Goal: Task Accomplishment & Management: Use online tool/utility

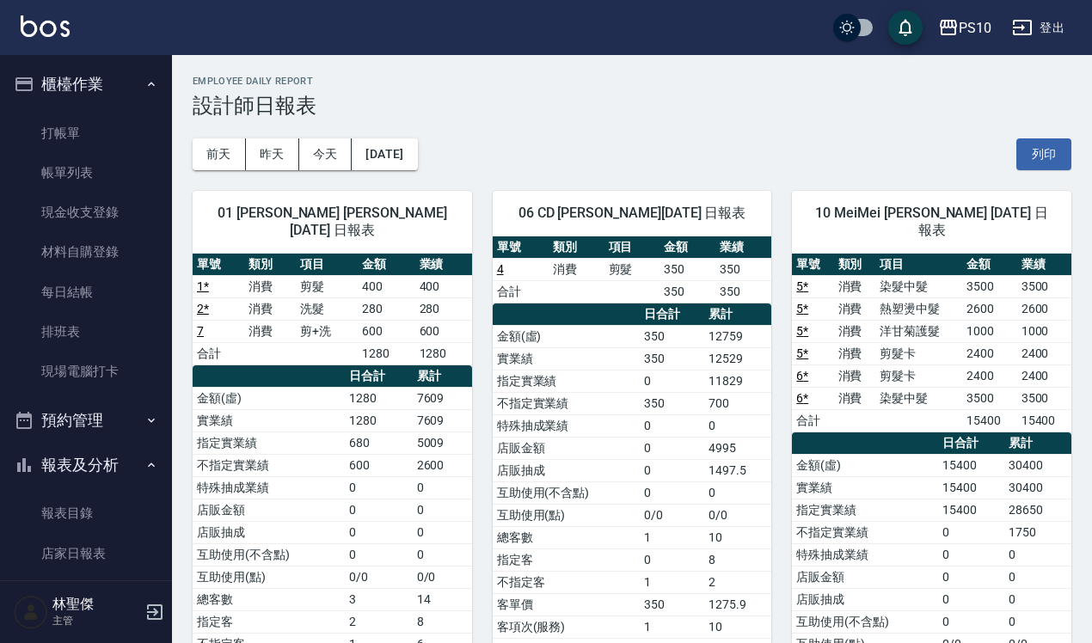
scroll to position [396, 0]
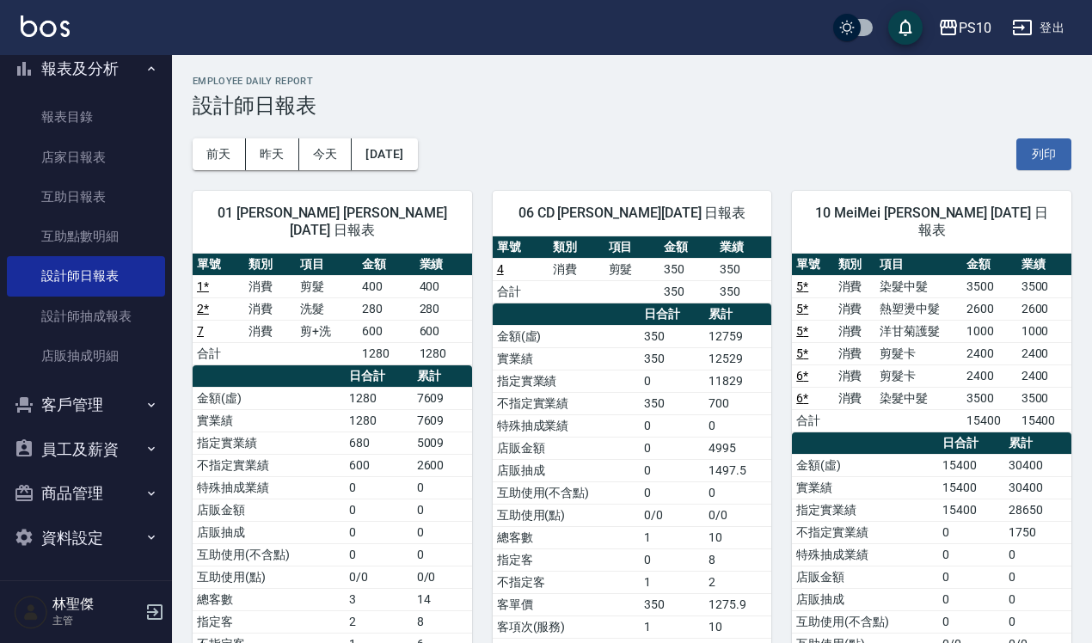
click at [0, 215] on nav "櫃檯作業 打帳單 帳單列表 現金收支登錄 材料自購登錄 每日結帳 排班表 現場電腦打卡 預約管理 預約管理 單日預約紀錄 單週預約紀錄 報表及分析 報表目錄 …" at bounding box center [86, 317] width 172 height 525
drag, startPoint x: 0, startPoint y: 225, endPoint x: 400, endPoint y: 95, distance: 420.5
click at [402, 94] on h3 "設計師日報表" at bounding box center [632, 106] width 879 height 24
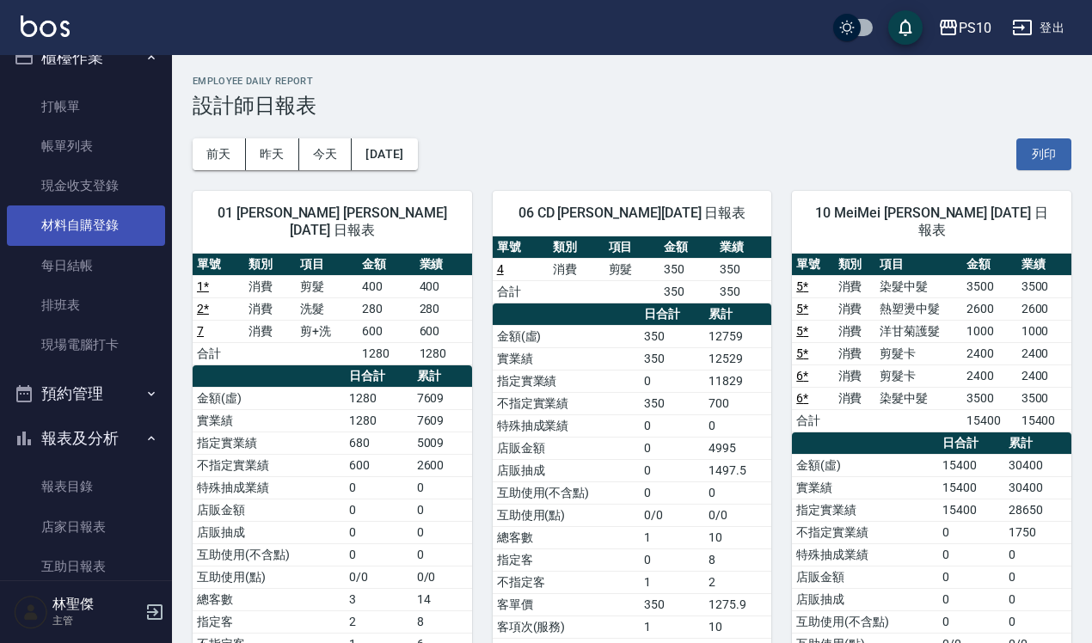
scroll to position [0, 0]
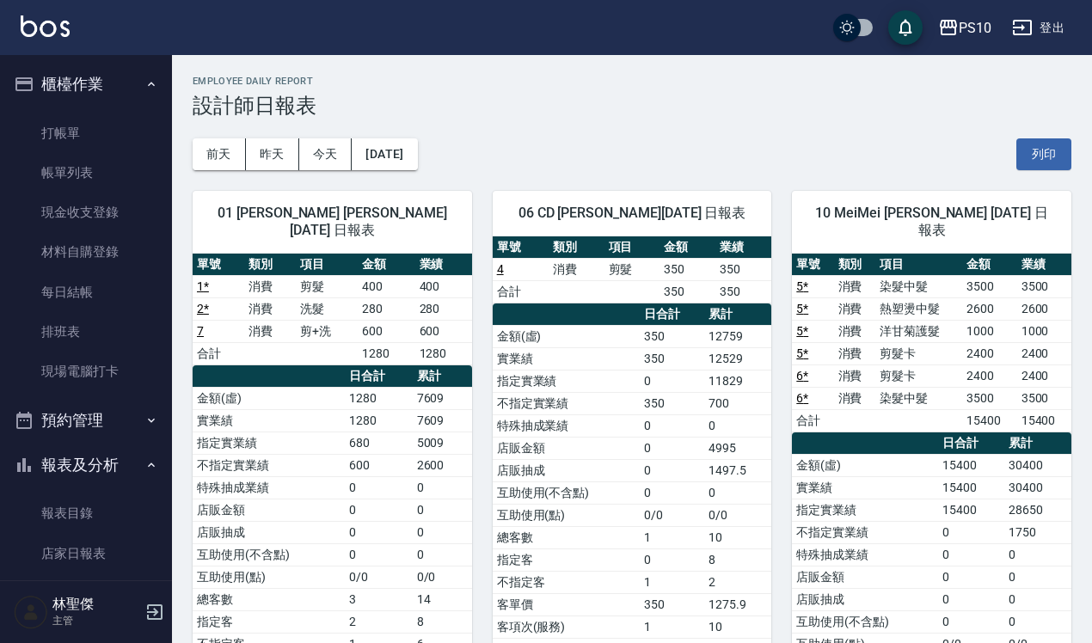
click at [105, 108] on ul "打帳單 帳單列表 現金收支登錄 材料自購登錄 每日結帳 排班表 現場電腦打卡" at bounding box center [86, 253] width 158 height 292
click at [101, 126] on link "打帳單" at bounding box center [86, 134] width 158 height 40
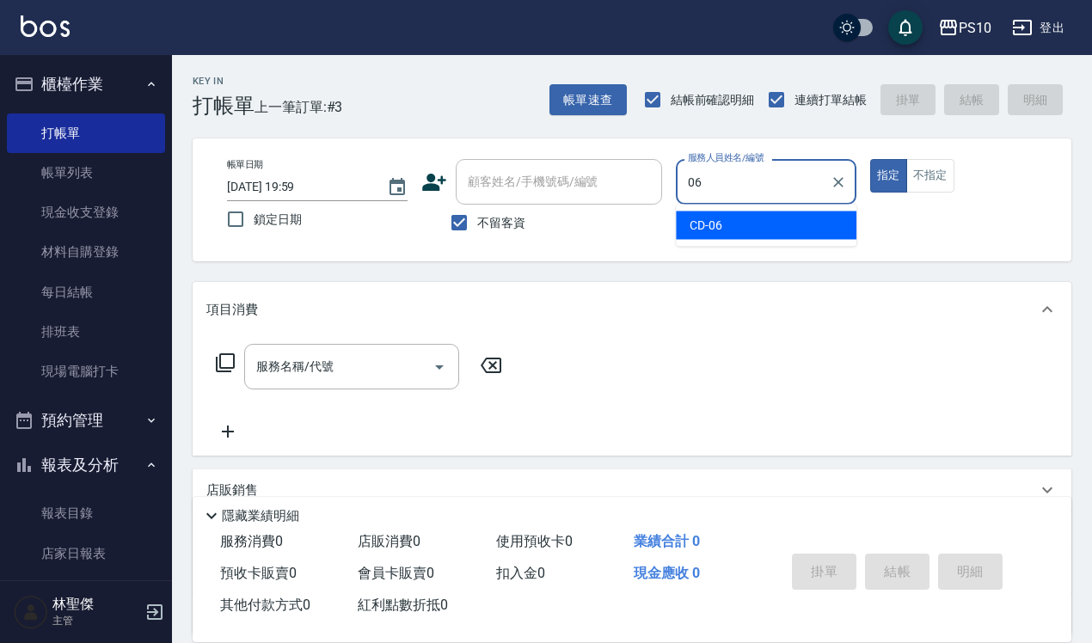
type input "CD-06"
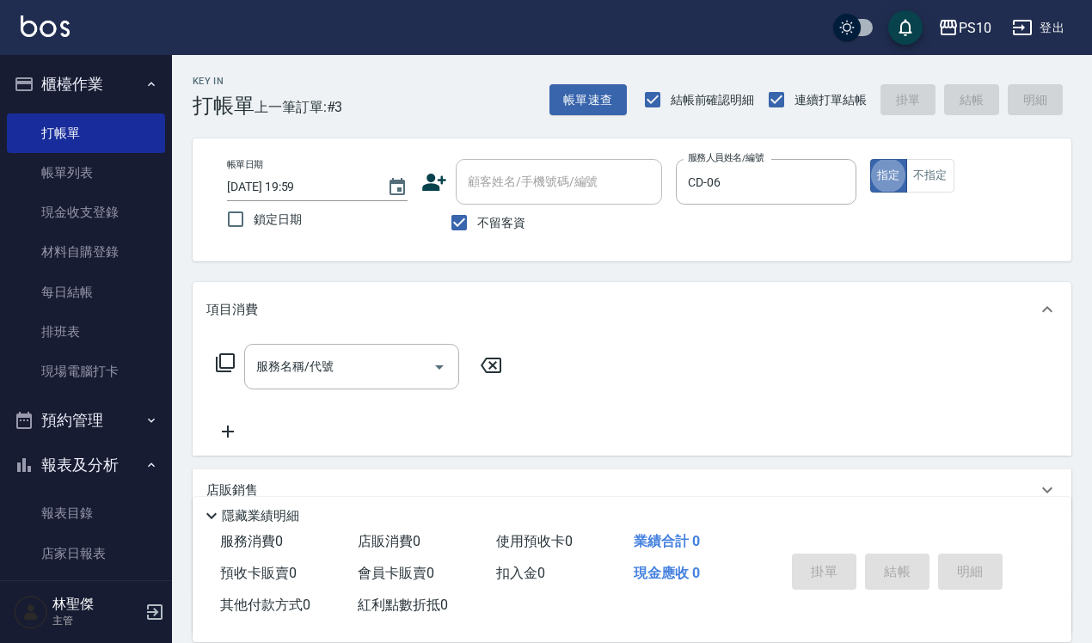
type button "true"
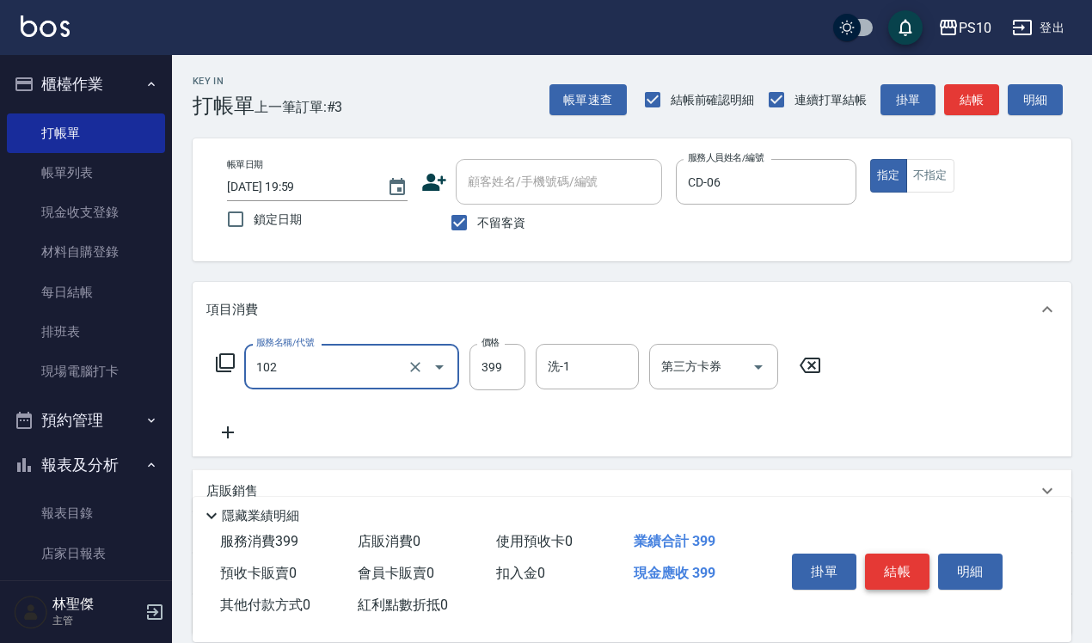
type input "SPA洗髮399(102)"
click at [900, 568] on button "結帳" at bounding box center [897, 572] width 65 height 36
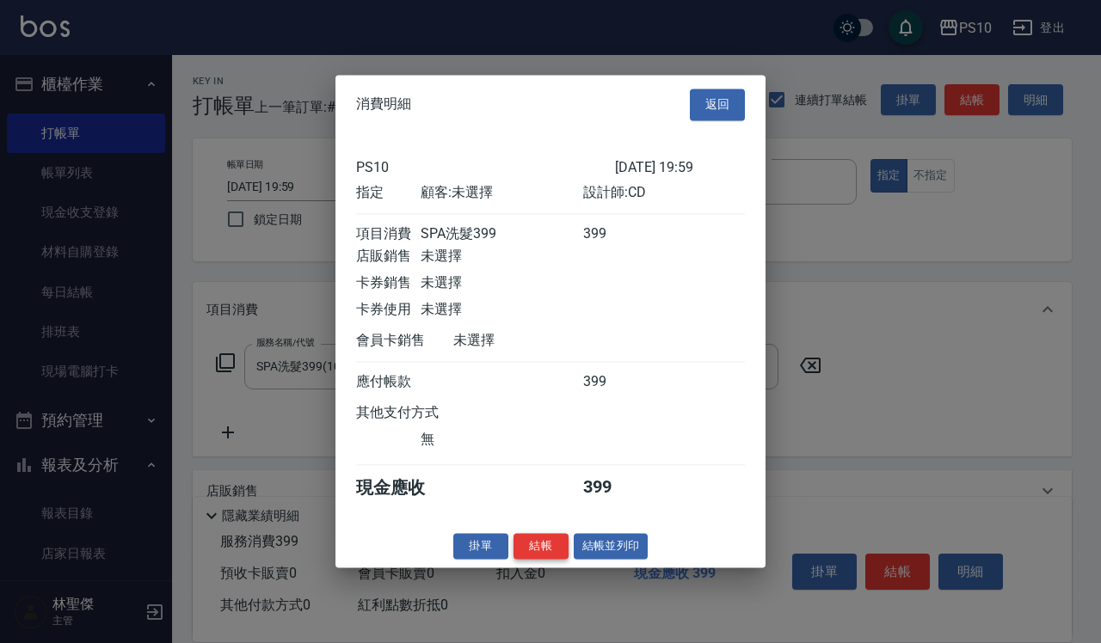
click at [546, 557] on button "結帳" at bounding box center [540, 546] width 55 height 27
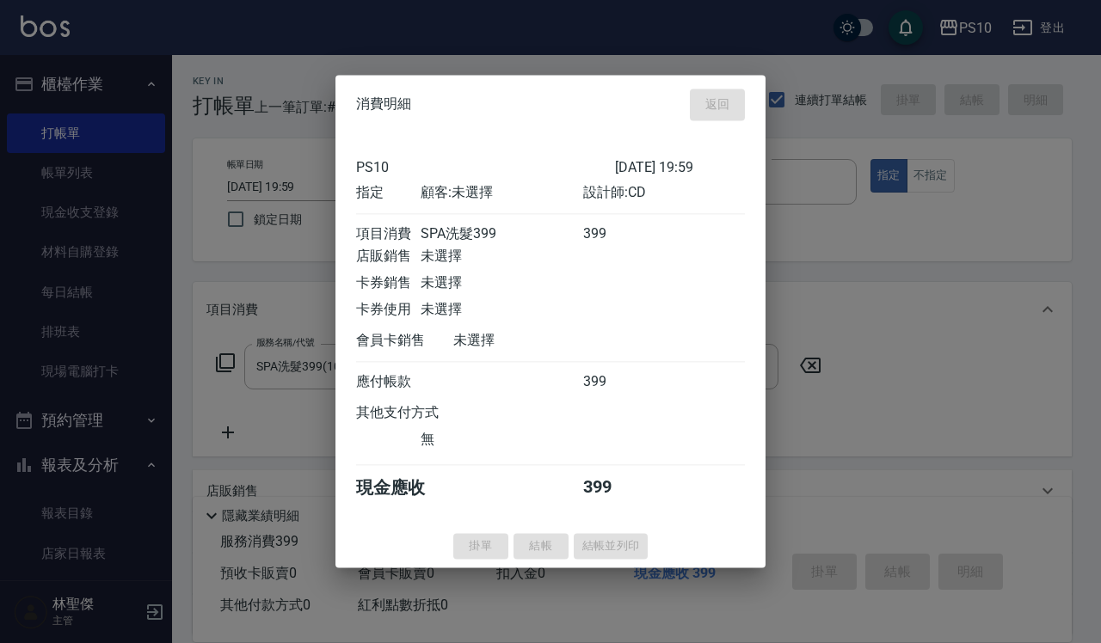
type input "[DATE] 20:00"
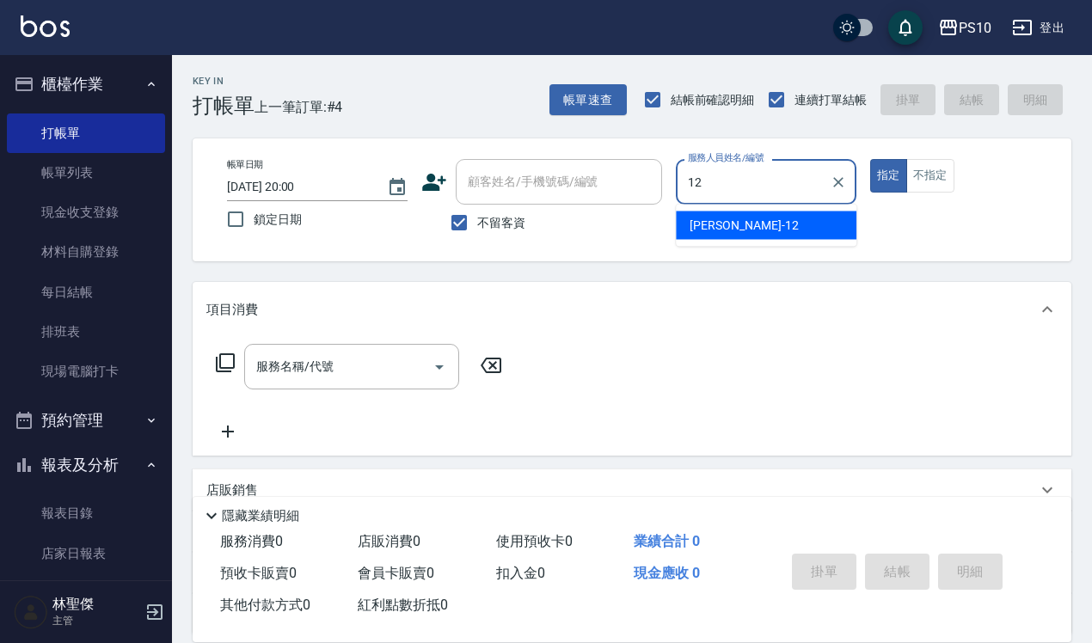
type input "[PERSON_NAME]-12"
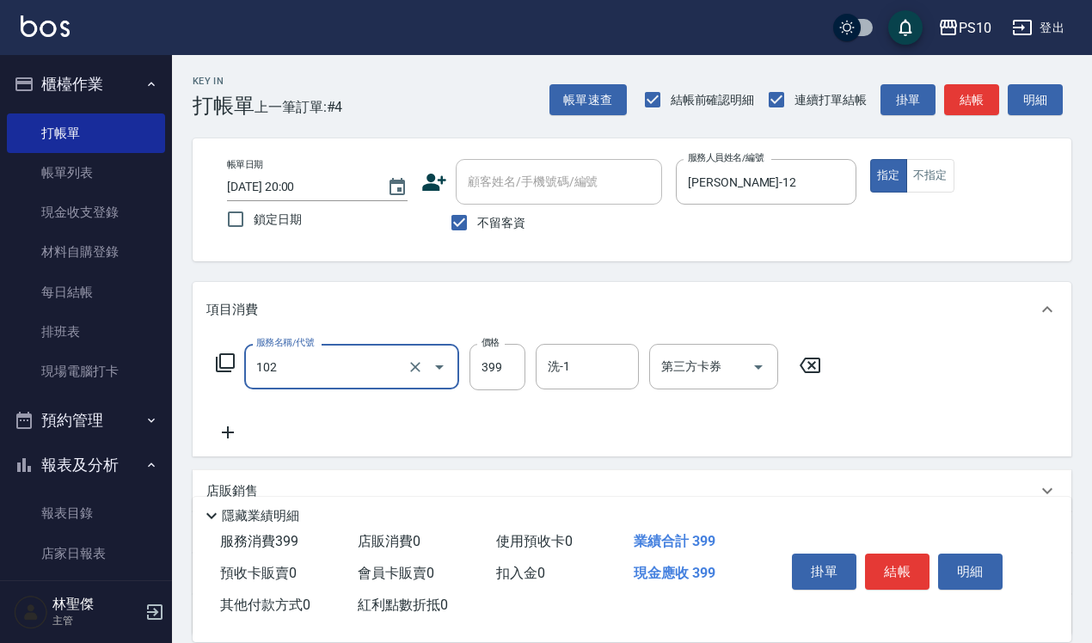
type input "SPA洗髮399(102)"
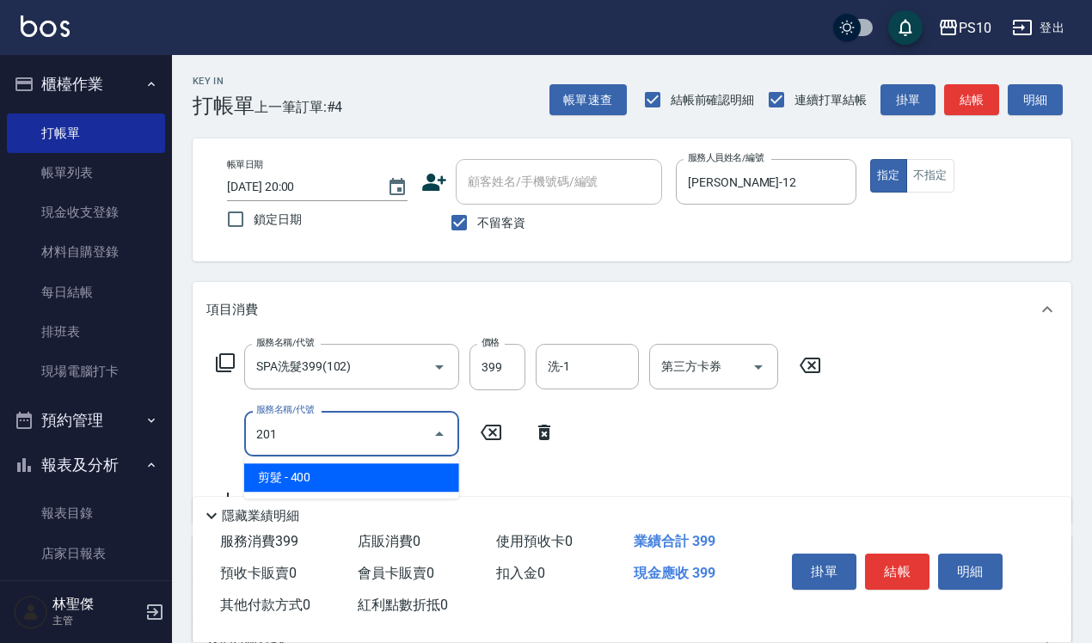
type input "剪髮(201)"
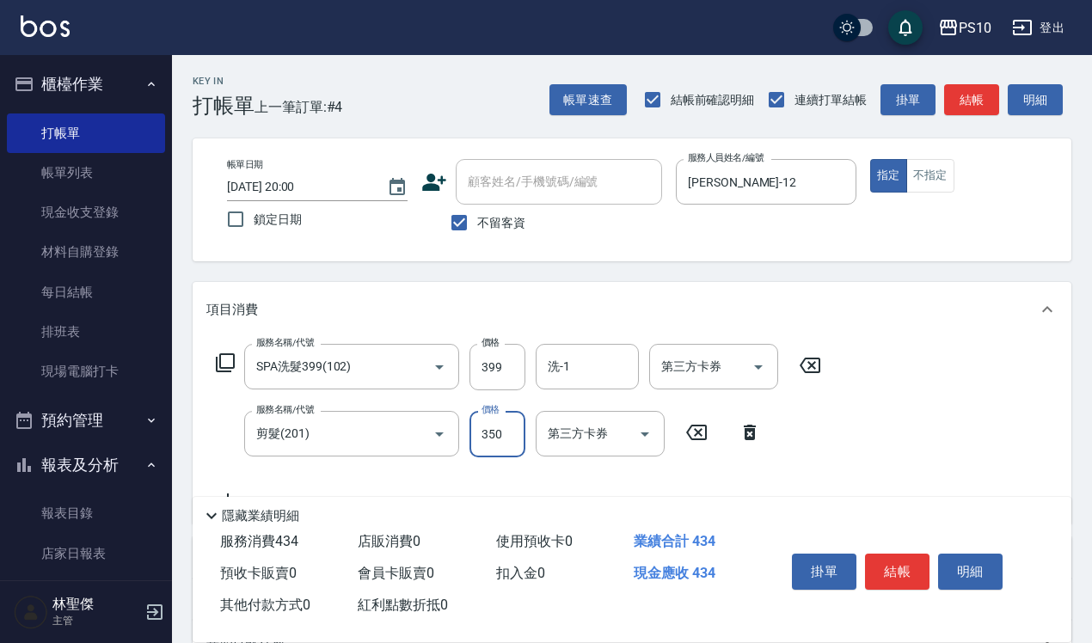
type input "350"
click at [895, 570] on button "結帳" at bounding box center [897, 572] width 65 height 36
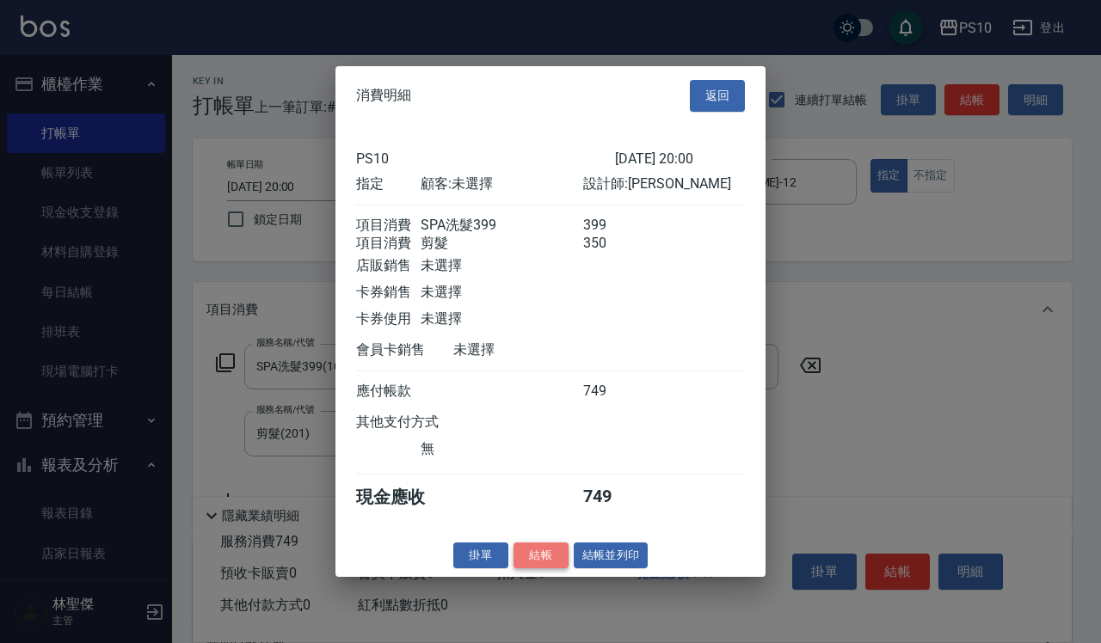
click at [556, 568] on button "結帳" at bounding box center [540, 555] width 55 height 27
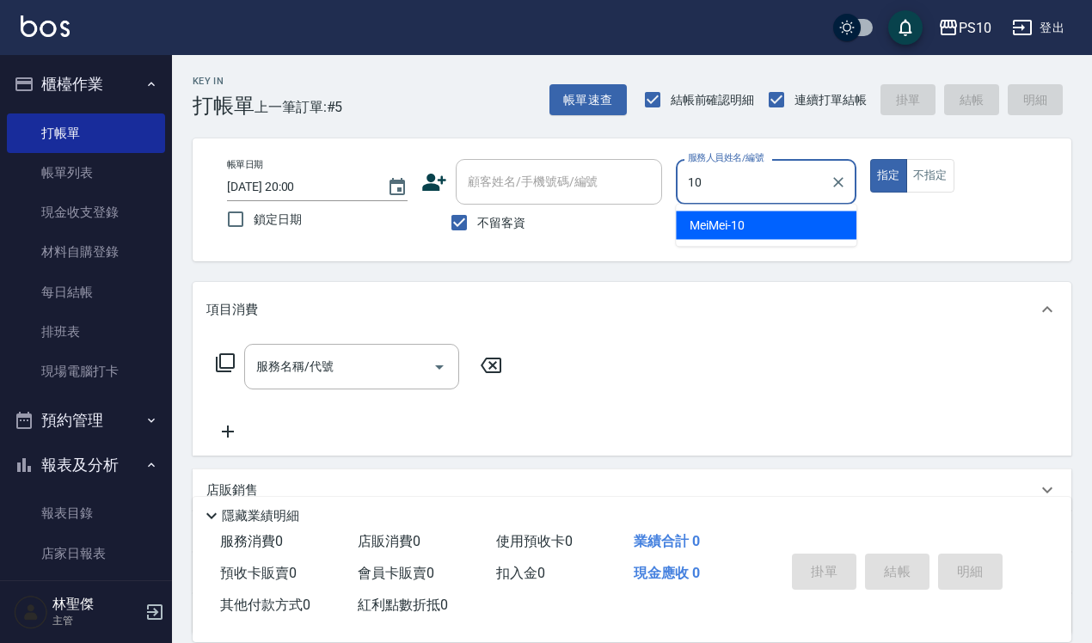
type input "MeiMei-10"
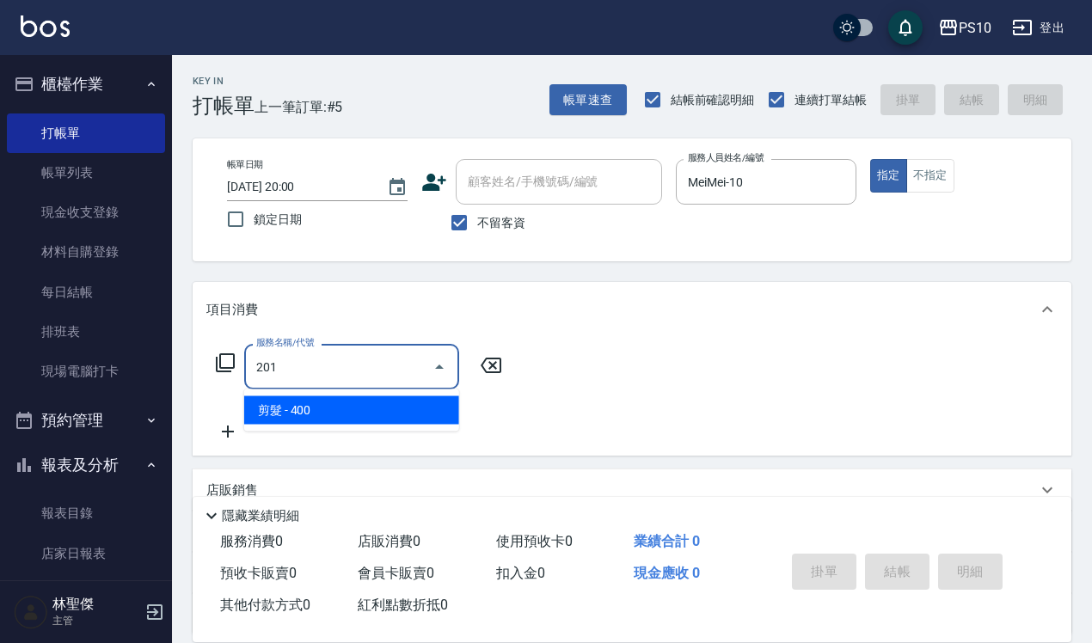
type input "剪髮(201)"
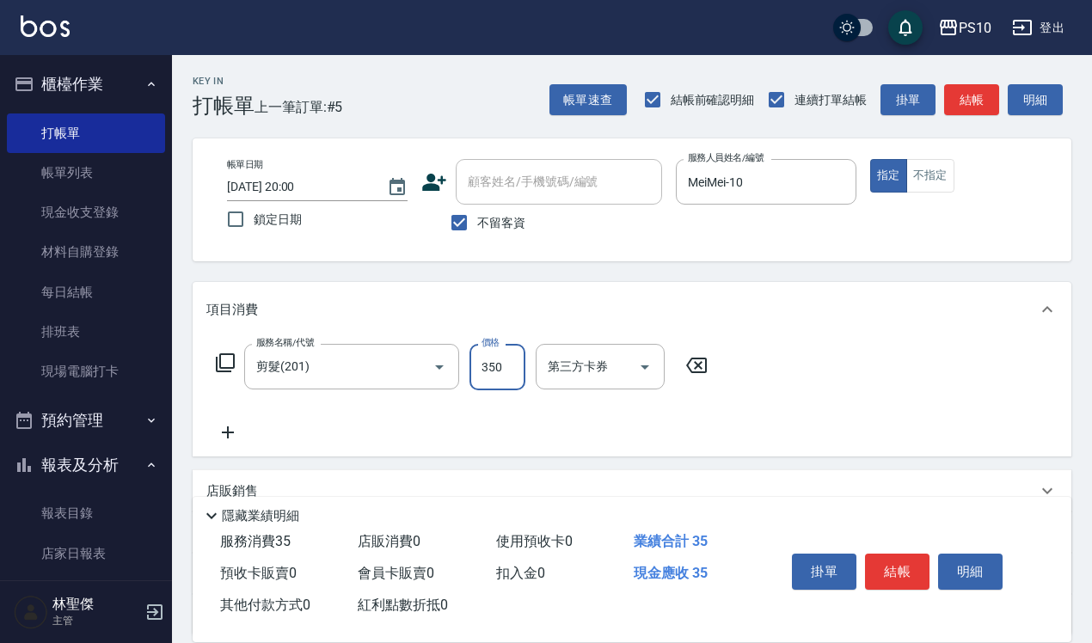
type input "350"
click at [955, 181] on div "指定 不指定" at bounding box center [960, 176] width 181 height 34
click at [933, 153] on div "帳單日期 [DATE] 20:00 鎖定日期 顧客姓名/手機號碼/編號 顧客姓名/手機號碼/編號 不留客資 服務人員姓名/編號 MeiMei-10 服務人員姓…" at bounding box center [632, 199] width 879 height 123
click at [926, 172] on button "不指定" at bounding box center [930, 176] width 48 height 34
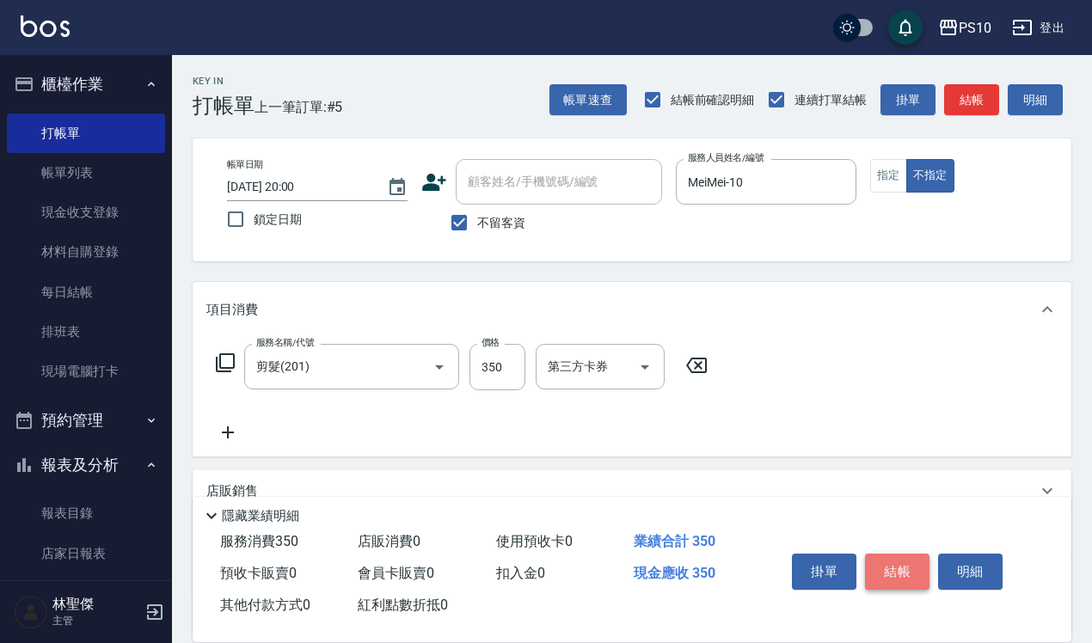
click at [888, 568] on button "結帳" at bounding box center [897, 572] width 65 height 36
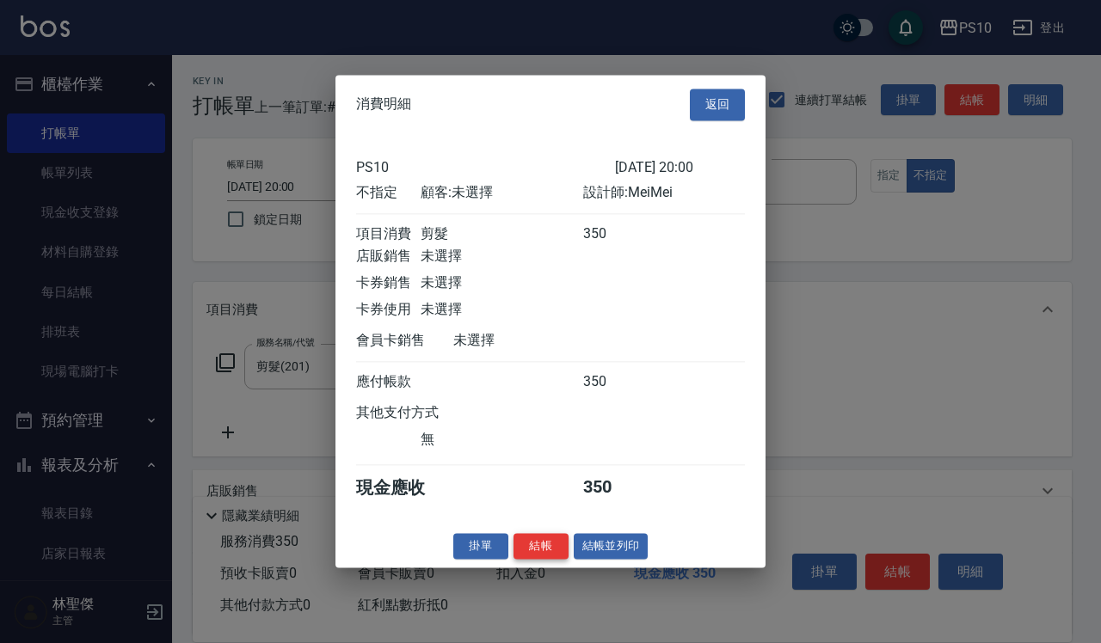
click at [556, 550] on button "結帳" at bounding box center [540, 546] width 55 height 27
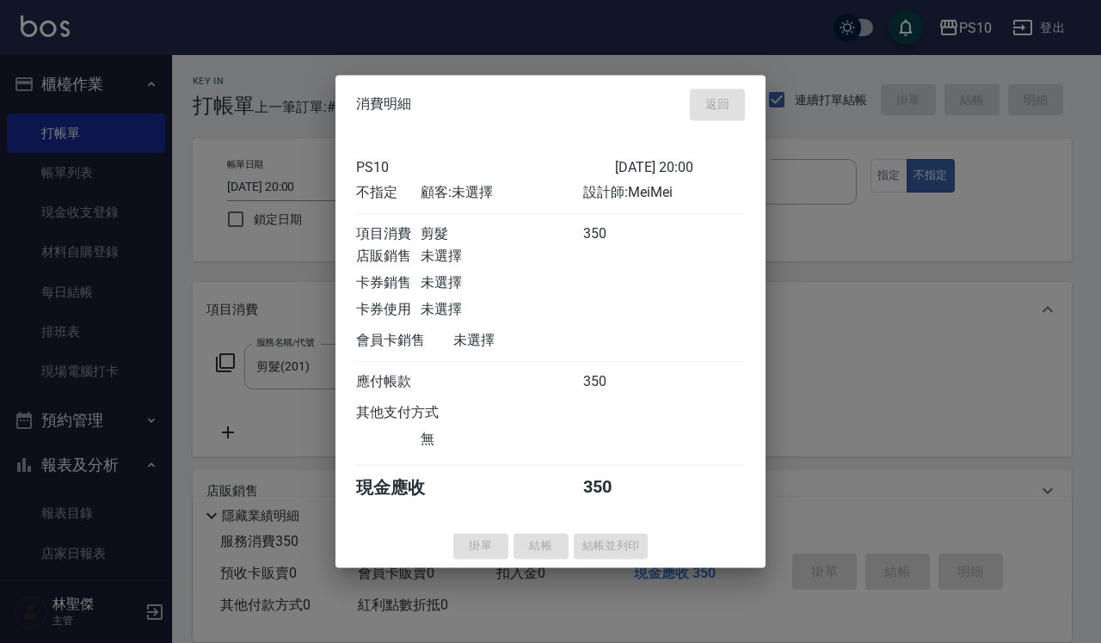
type input "[DATE] 20:01"
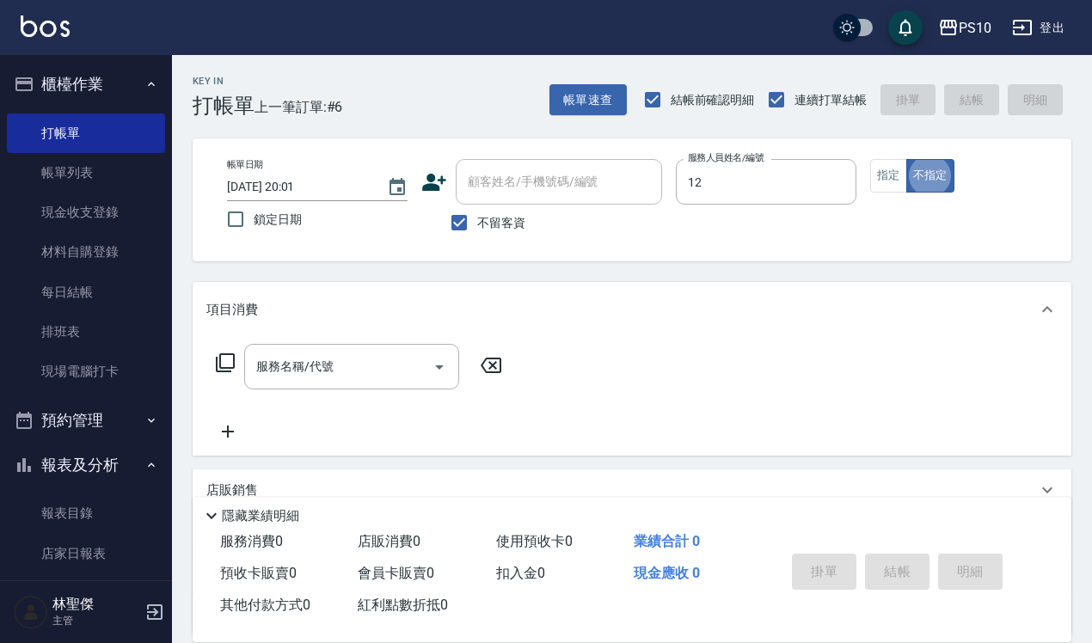
type input "[PERSON_NAME]-12"
type button "false"
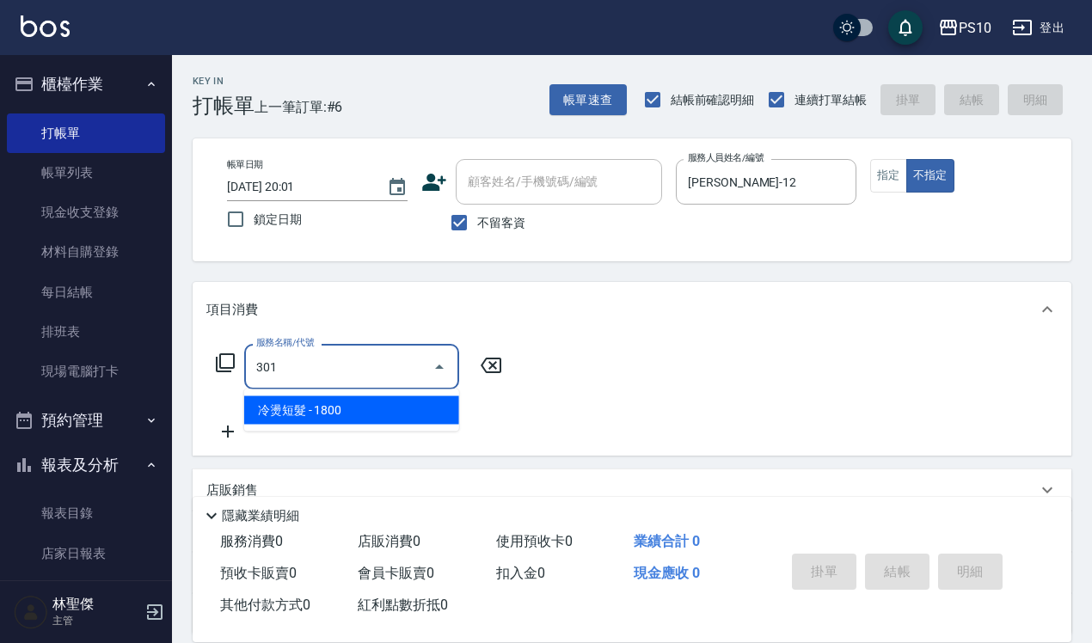
type input "冷燙短髮(301)"
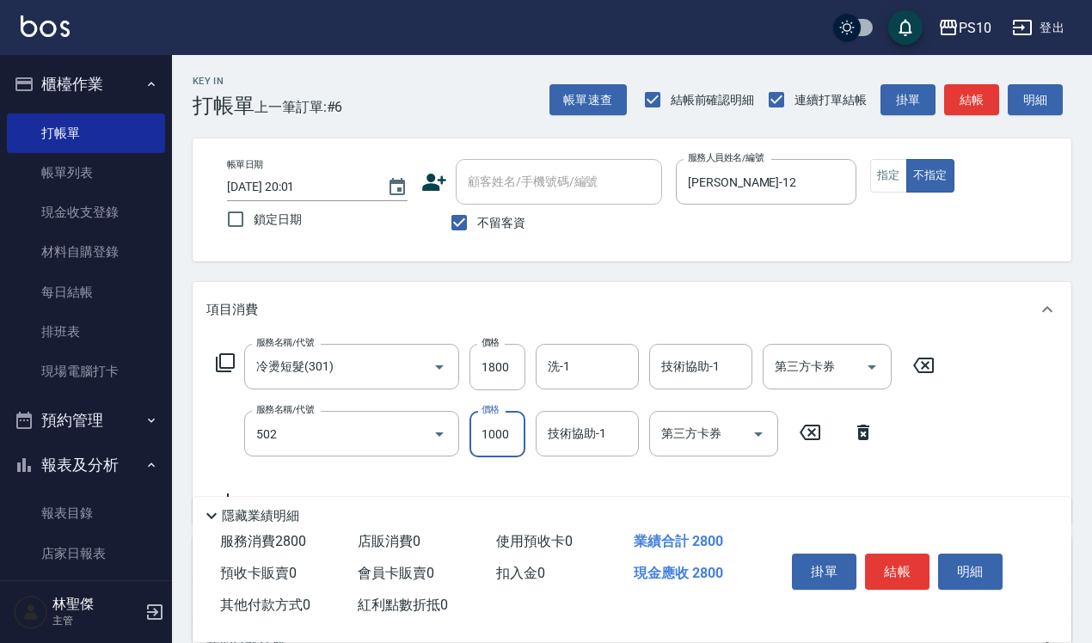
type input "洋甘菊護髮(502)"
type input "800"
click at [508, 376] on input "1800" at bounding box center [498, 367] width 56 height 46
type input "1440"
click at [890, 179] on button "指定" at bounding box center [888, 176] width 37 height 34
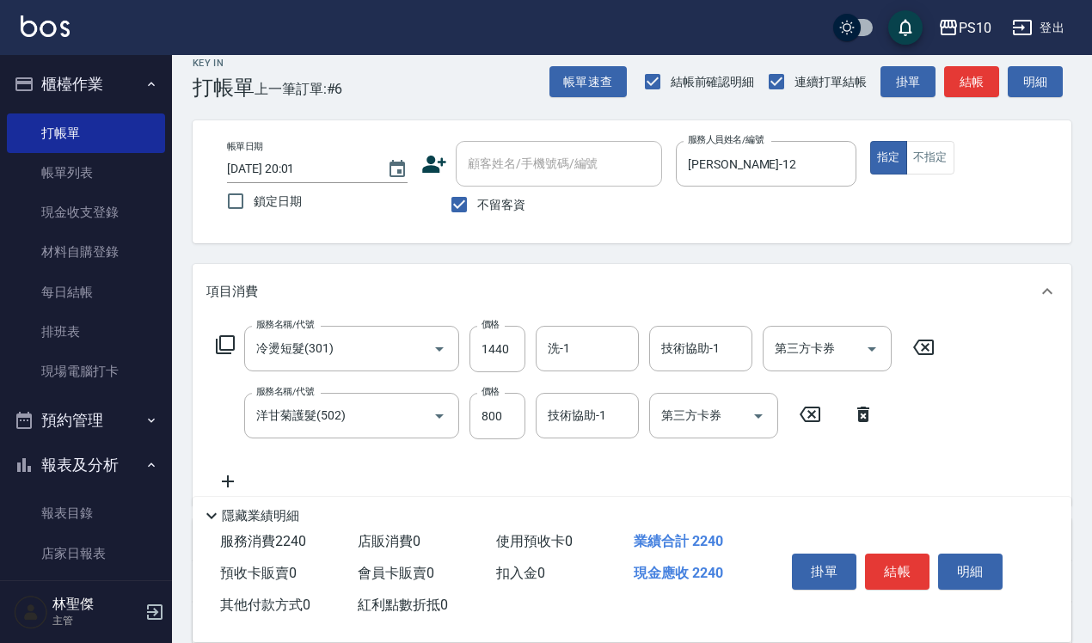
scroll to position [222, 0]
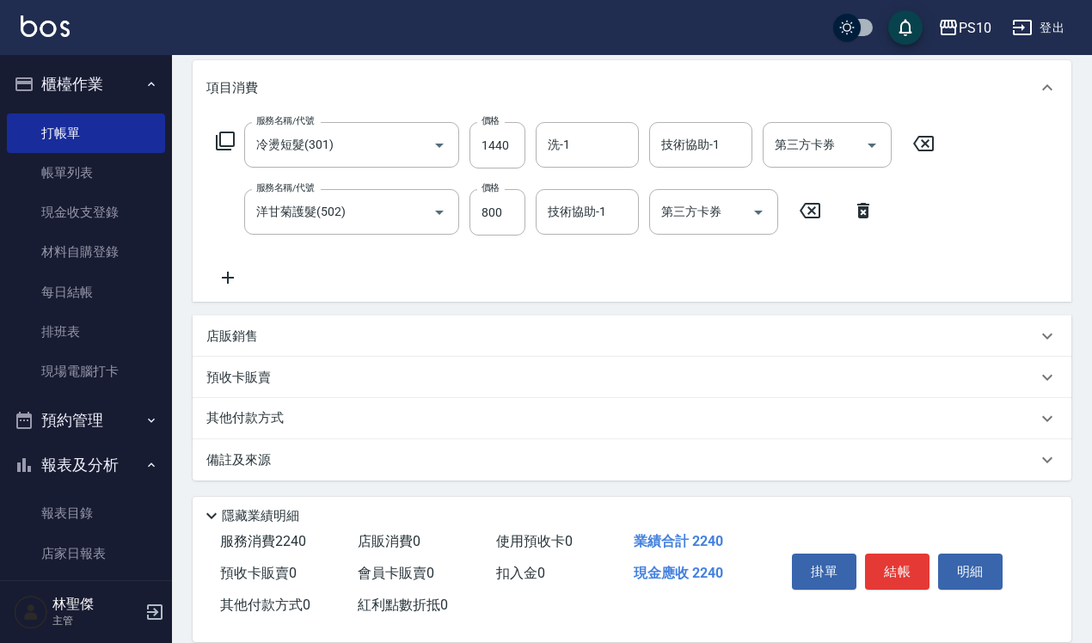
click at [341, 415] on div "其他付款方式" at bounding box center [621, 418] width 831 height 19
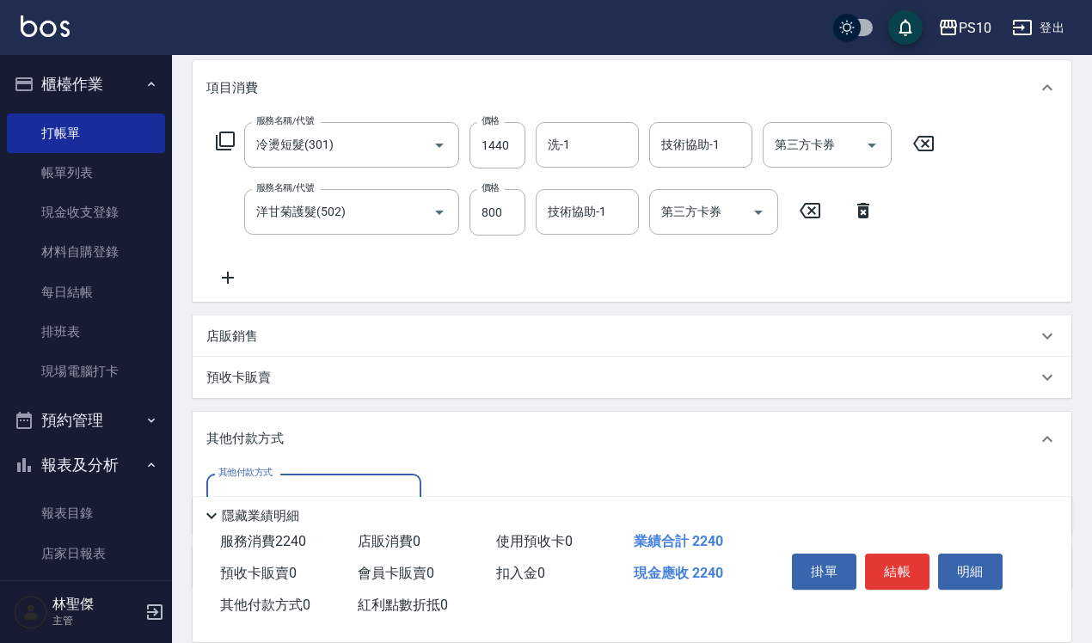
scroll to position [0, 0]
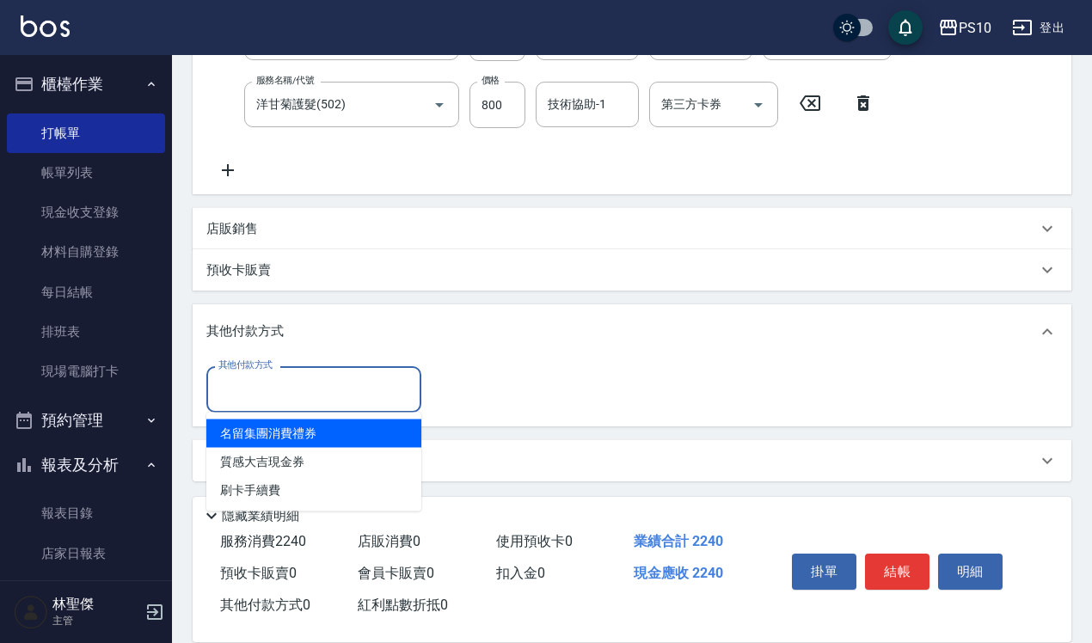
click at [321, 396] on input "其他付款方式" at bounding box center [314, 389] width 200 height 30
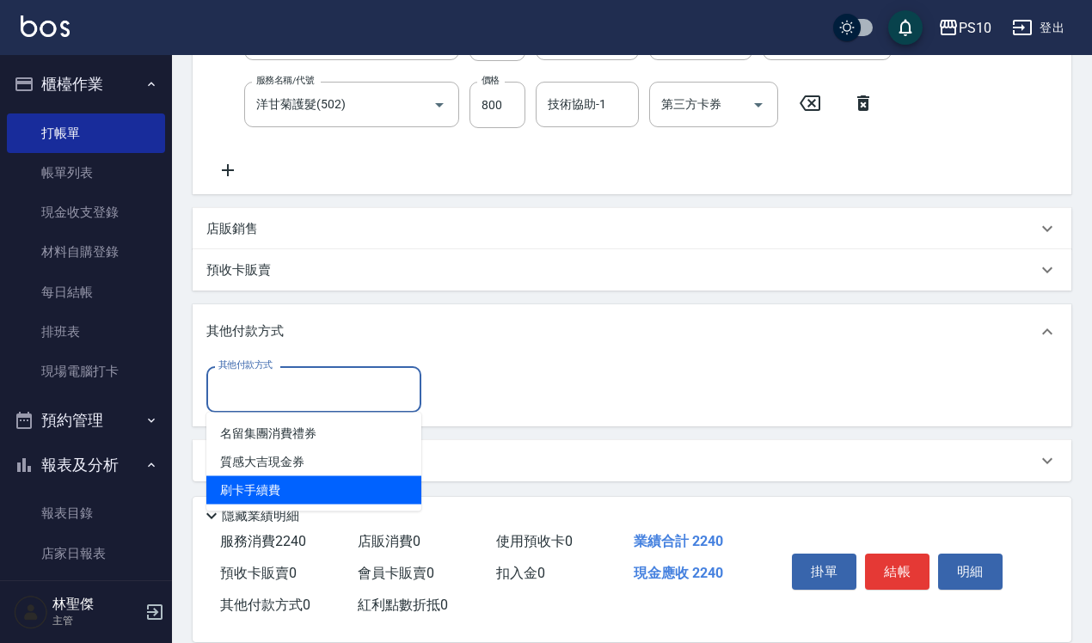
click at [310, 487] on span "刷卡手續費" at bounding box center [313, 490] width 215 height 28
type input "刷卡手續費"
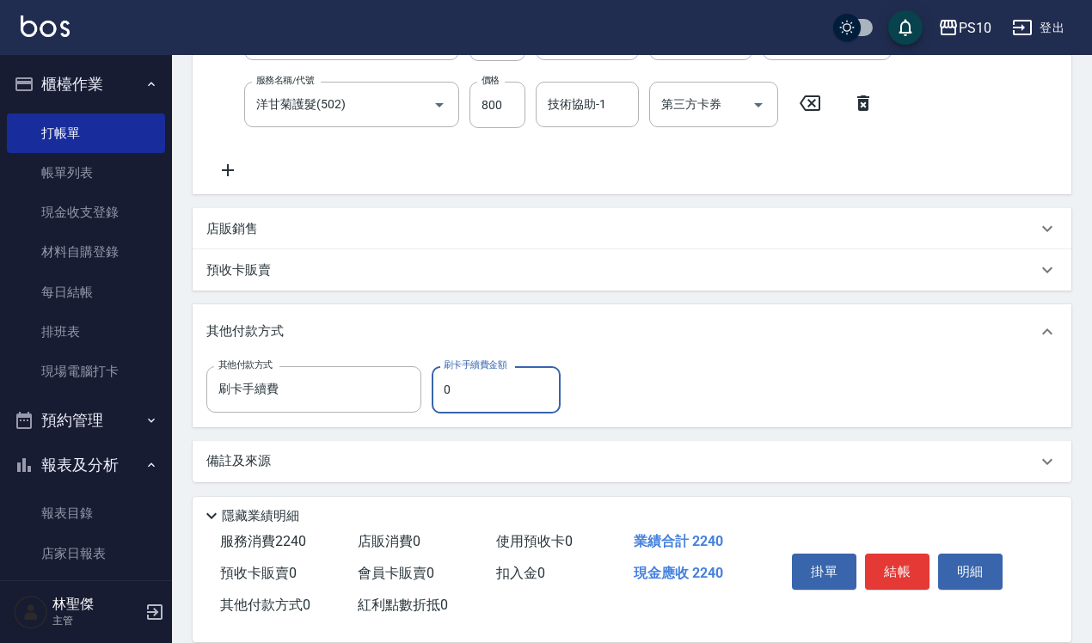
drag, startPoint x: 444, startPoint y: 392, endPoint x: 480, endPoint y: 380, distance: 38.1
click at [478, 381] on input "0" at bounding box center [496, 389] width 129 height 46
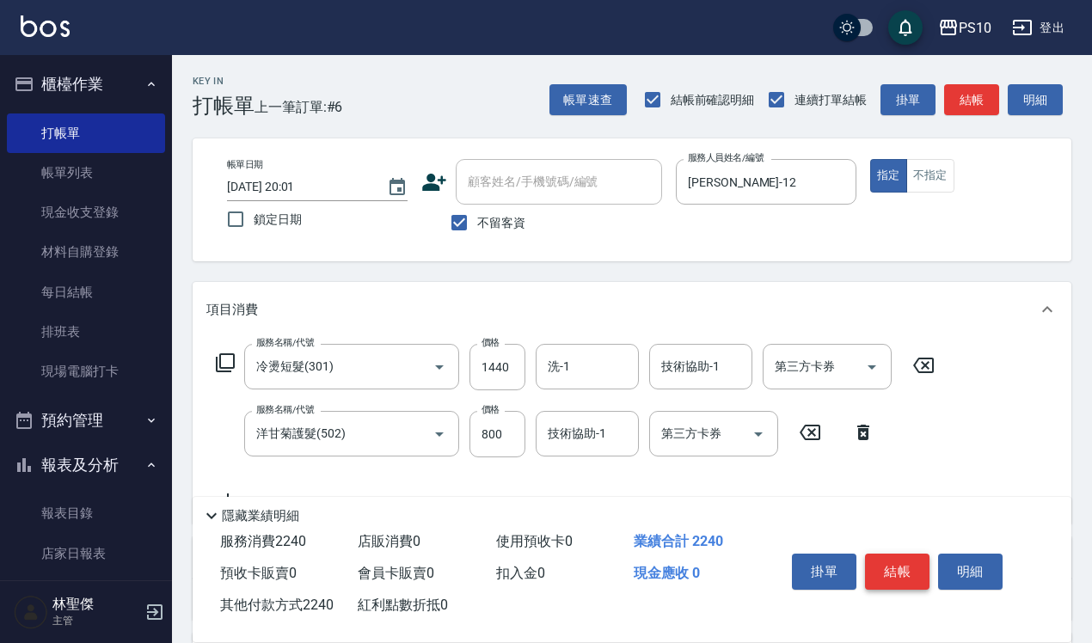
type input "2240"
click at [900, 564] on button "結帳" at bounding box center [897, 572] width 65 height 36
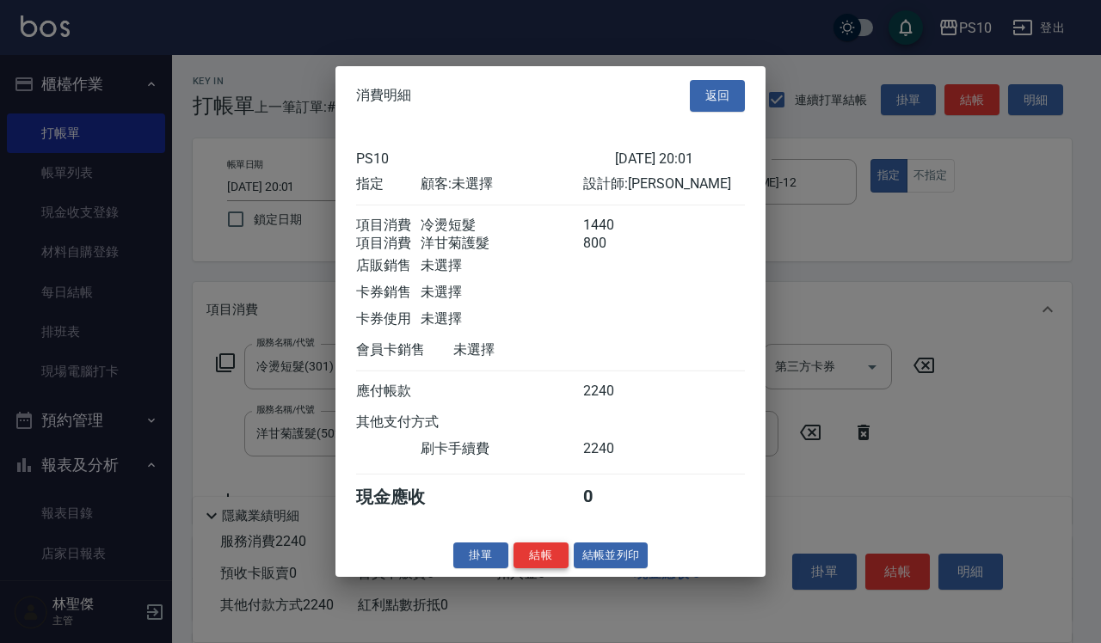
click at [531, 561] on button "結帳" at bounding box center [540, 555] width 55 height 27
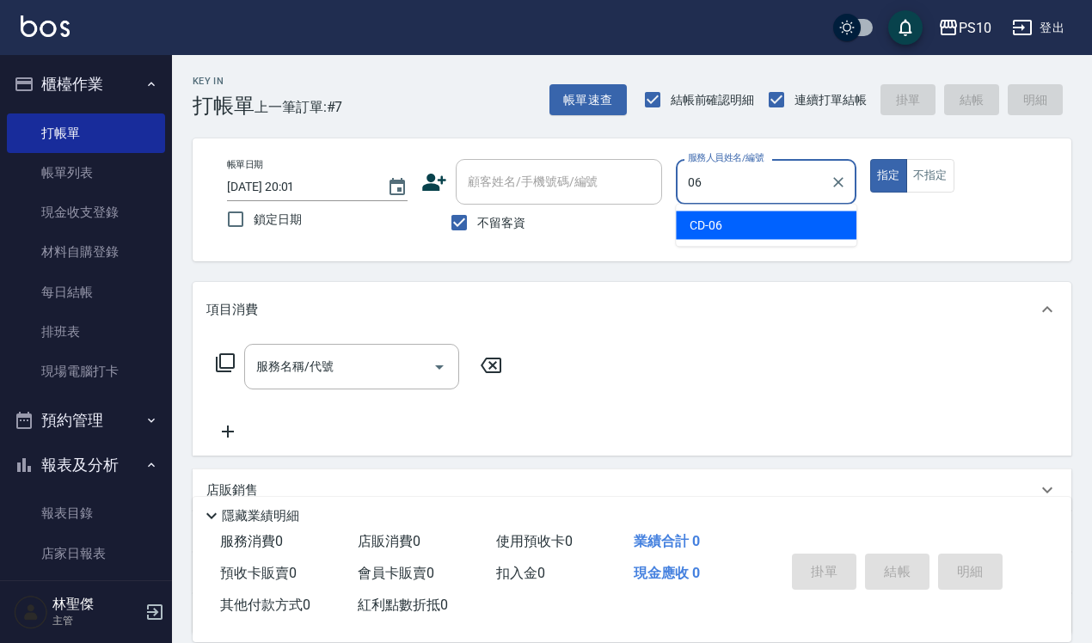
type input "CD-06"
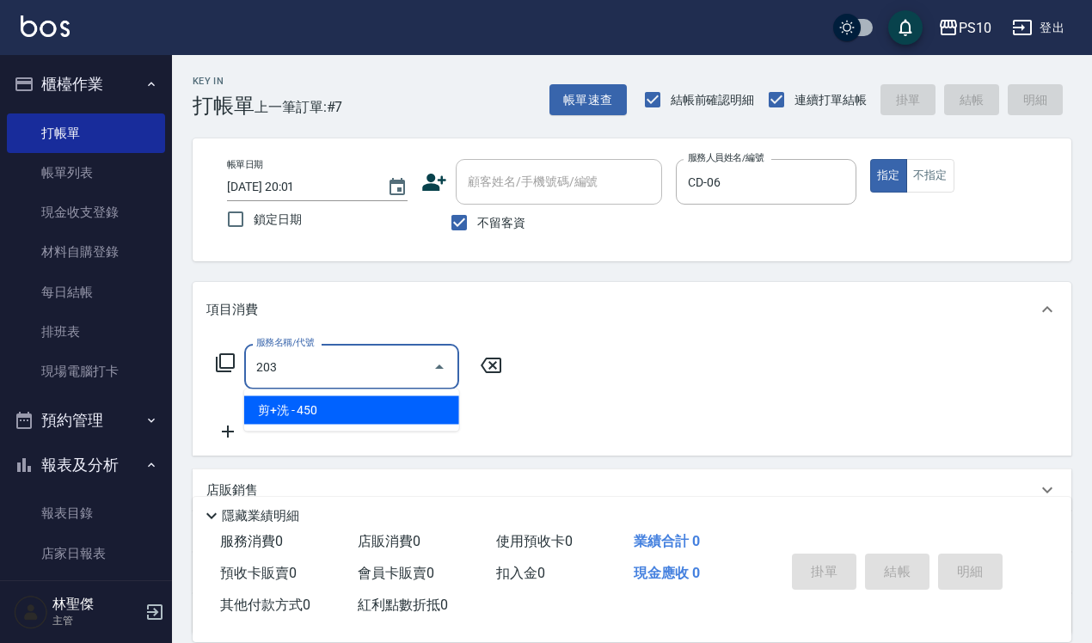
type input "剪+洗(203)"
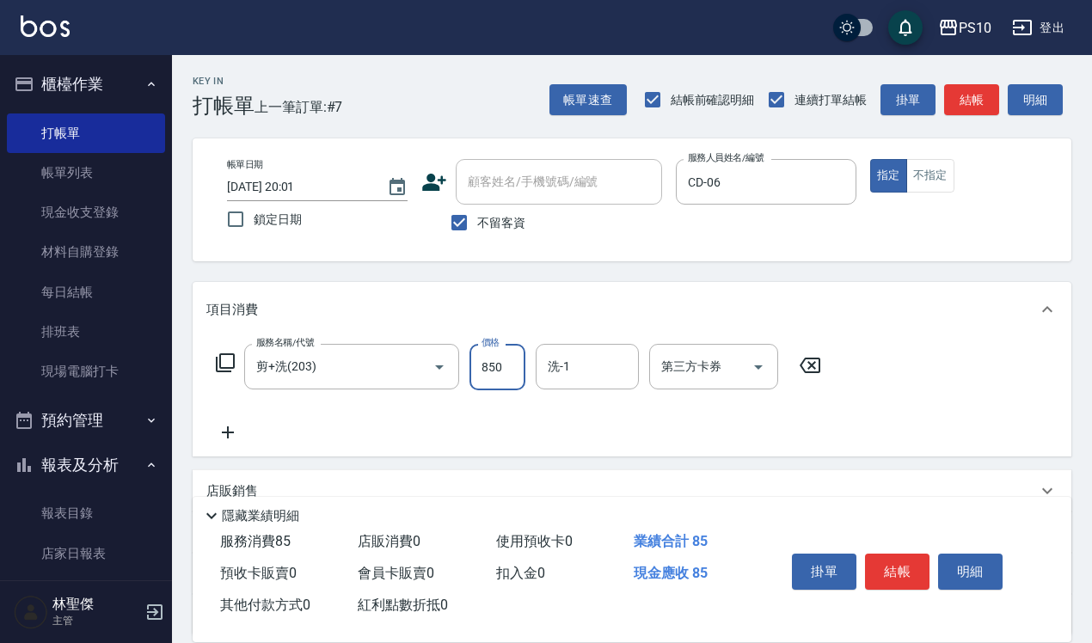
type input "850"
click at [877, 560] on button "結帳" at bounding box center [897, 572] width 65 height 36
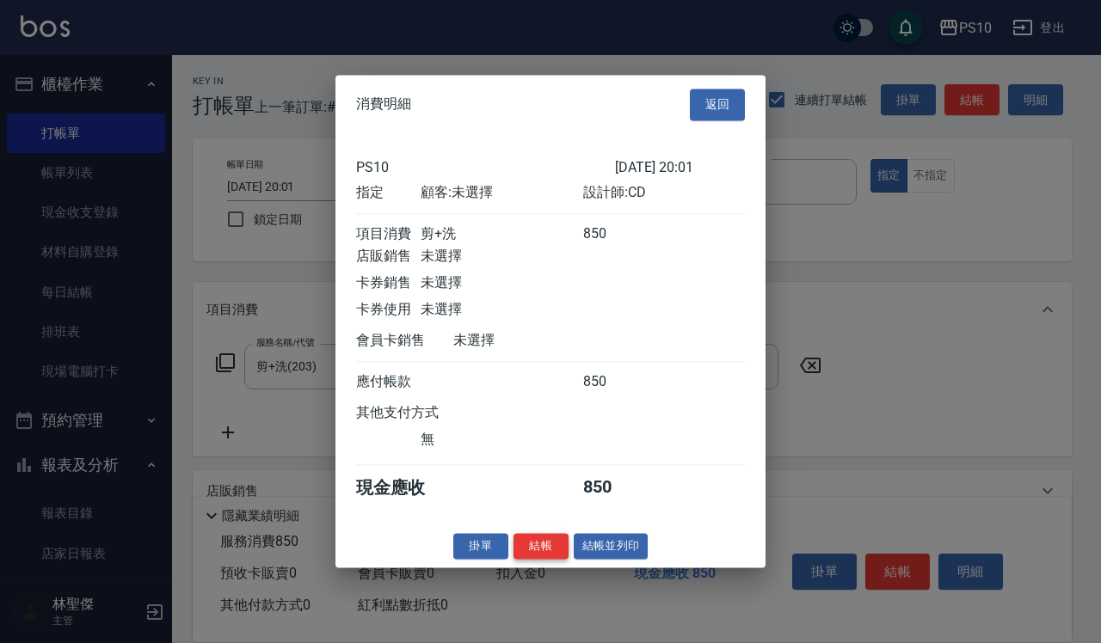
click at [536, 560] on button "結帳" at bounding box center [540, 546] width 55 height 27
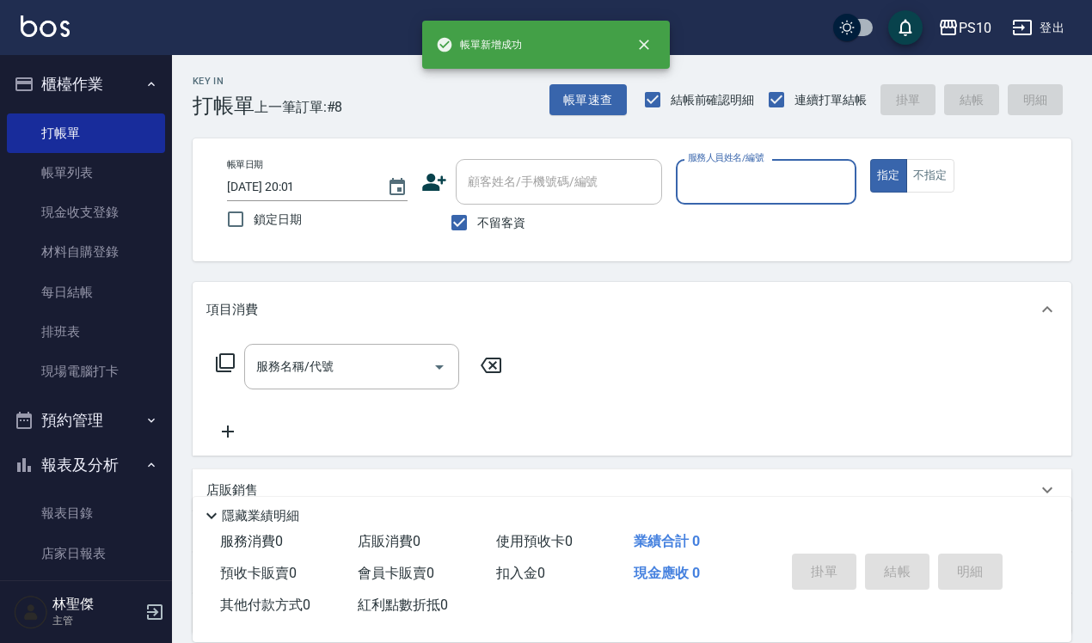
click at [749, 190] on input "服務人員姓名/編號" at bounding box center [766, 182] width 165 height 30
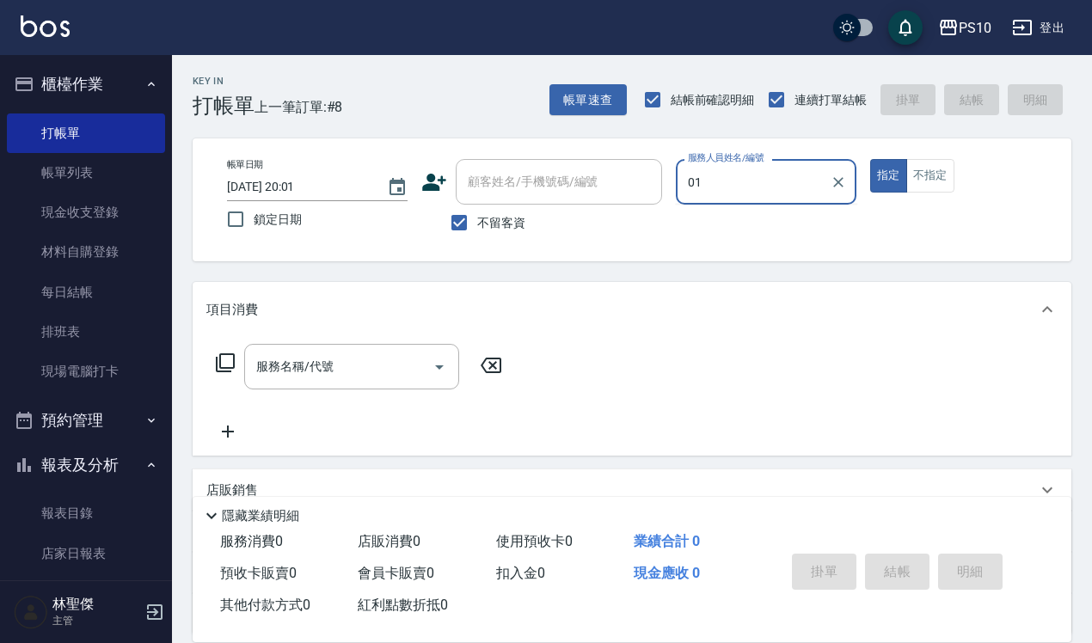
type input "[PERSON_NAME]-01"
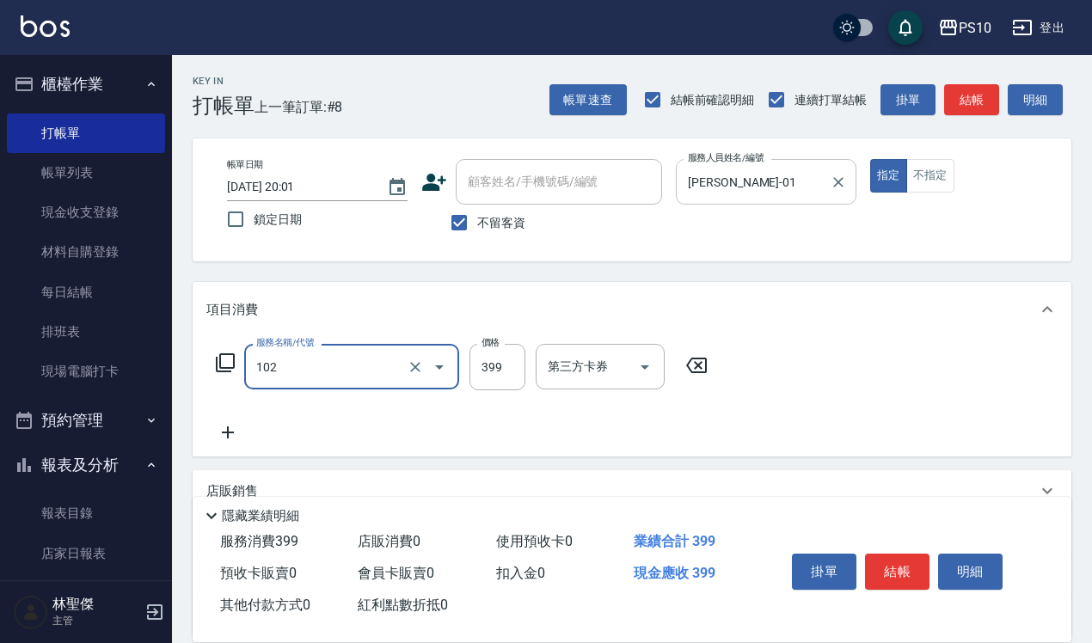
type input "SPA洗髮399(102)"
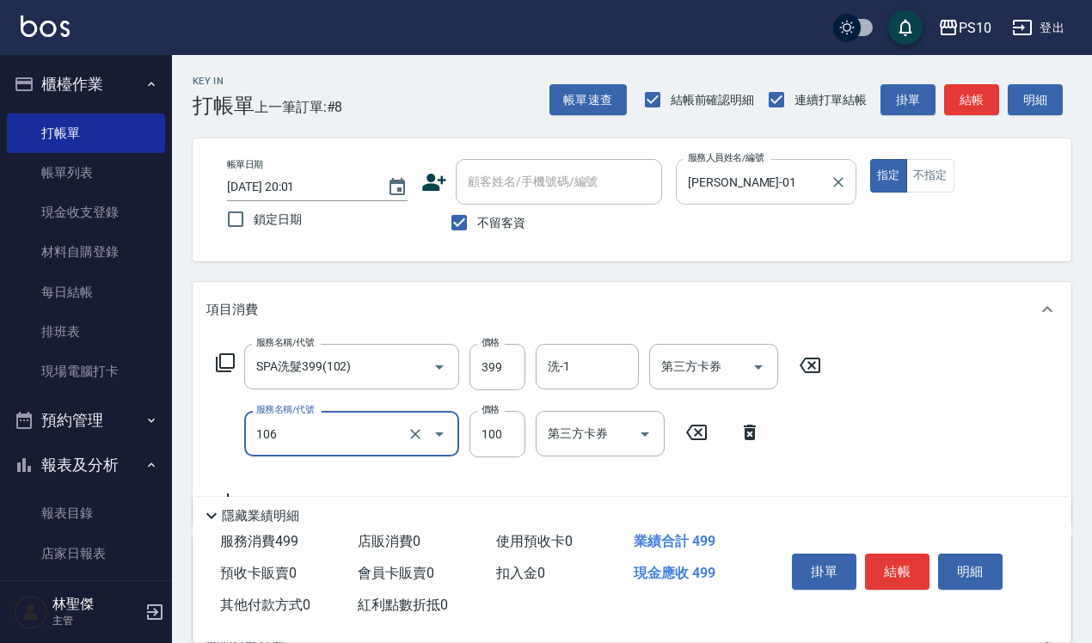
type input "電棒OR離子夾造型(106)"
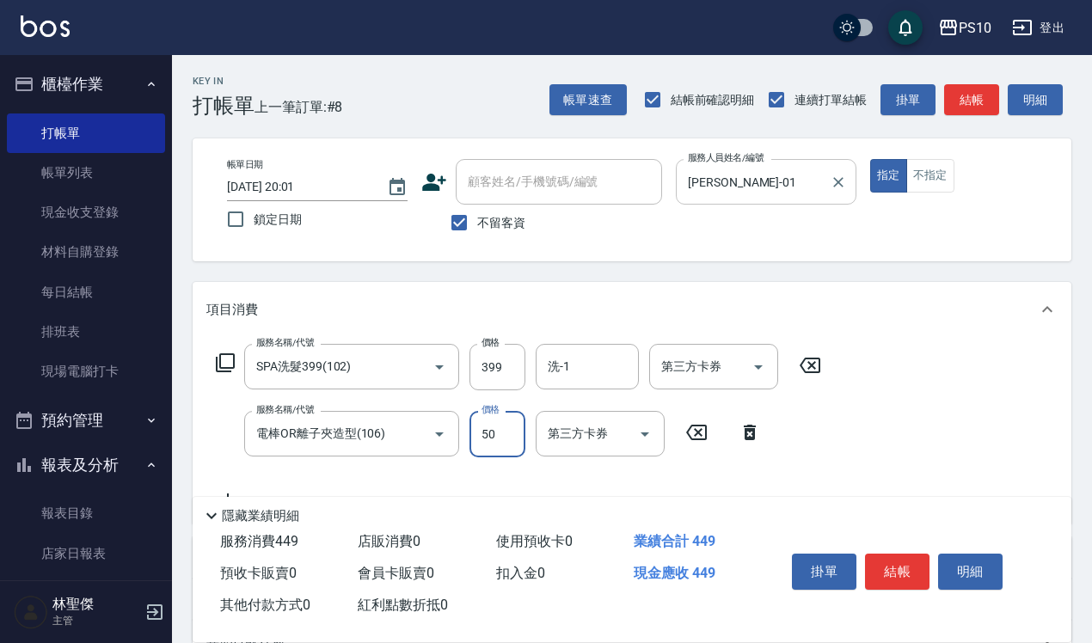
type input "50"
click at [895, 566] on button "結帳" at bounding box center [897, 572] width 65 height 36
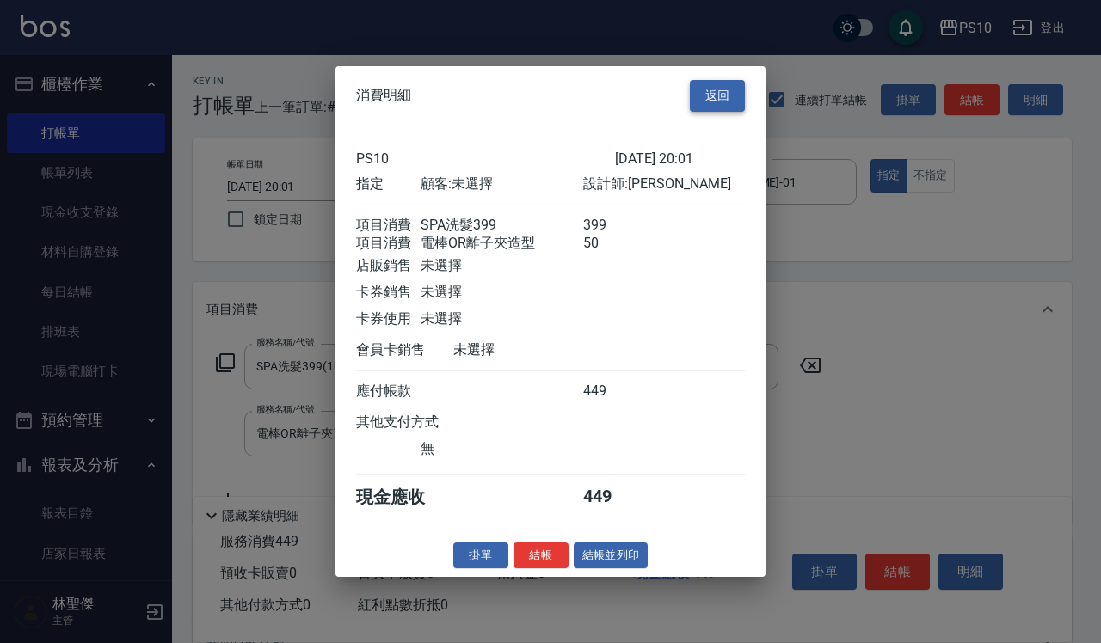
click at [723, 80] on button "返回" at bounding box center [717, 96] width 55 height 32
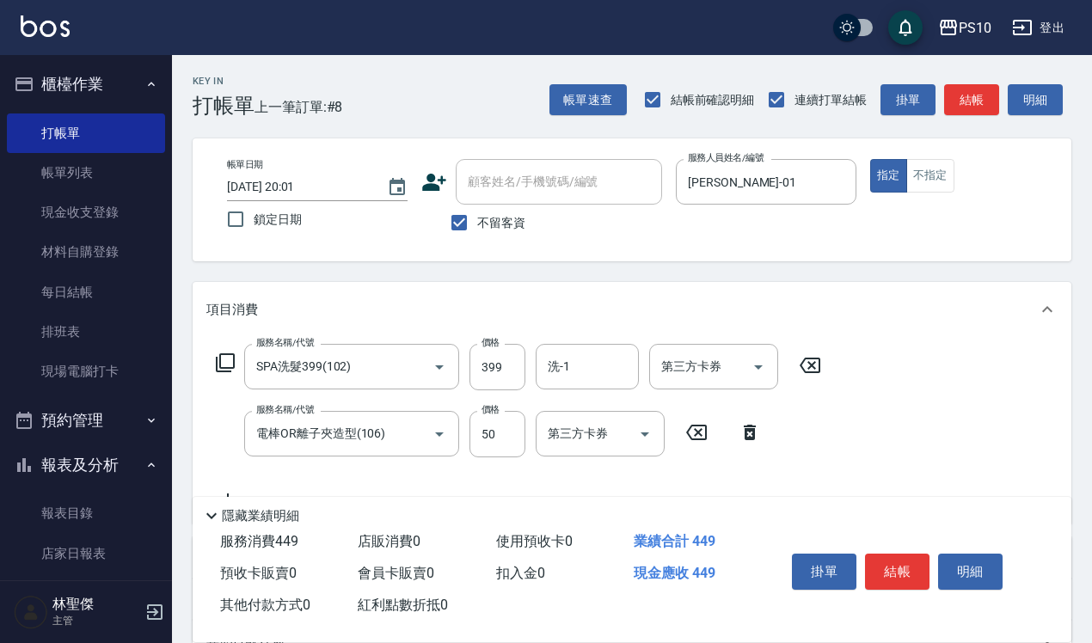
drag, startPoint x: 931, startPoint y: 160, endPoint x: 925, endPoint y: 364, distance: 203.9
click at [931, 162] on button "不指定" at bounding box center [930, 176] width 48 height 34
click at [900, 559] on button "結帳" at bounding box center [897, 572] width 65 height 36
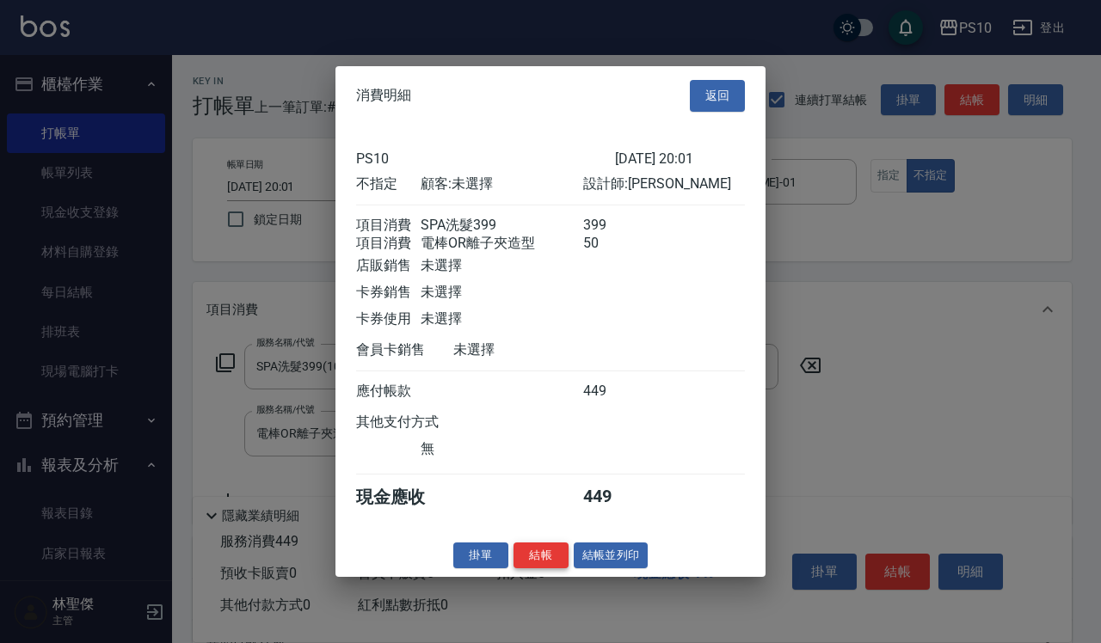
click at [544, 564] on button "結帳" at bounding box center [540, 555] width 55 height 27
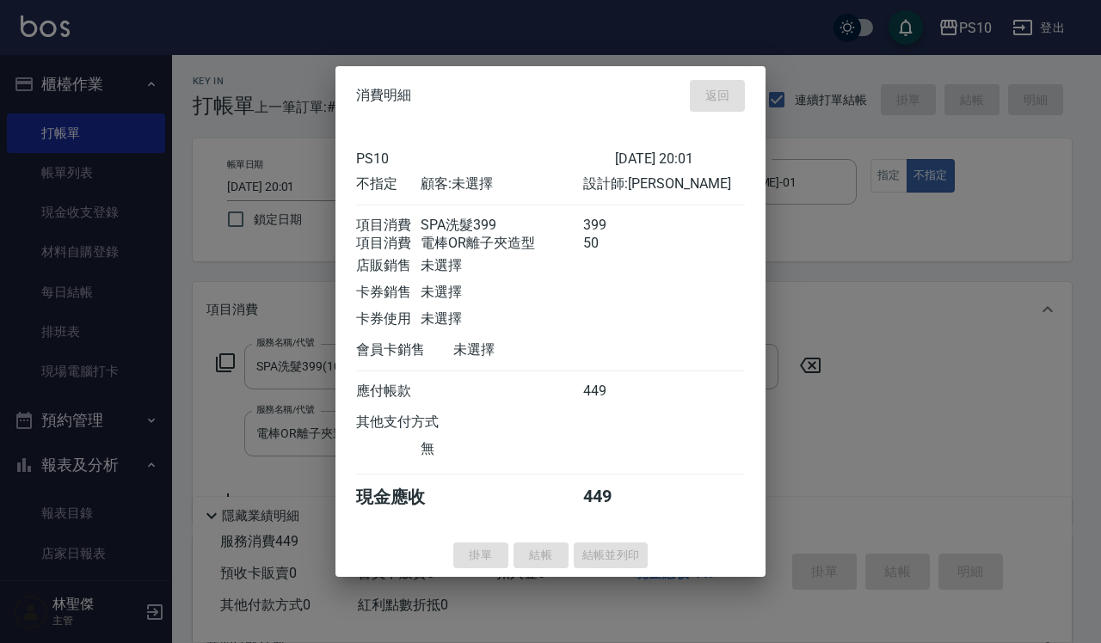
type input "[DATE] 20:02"
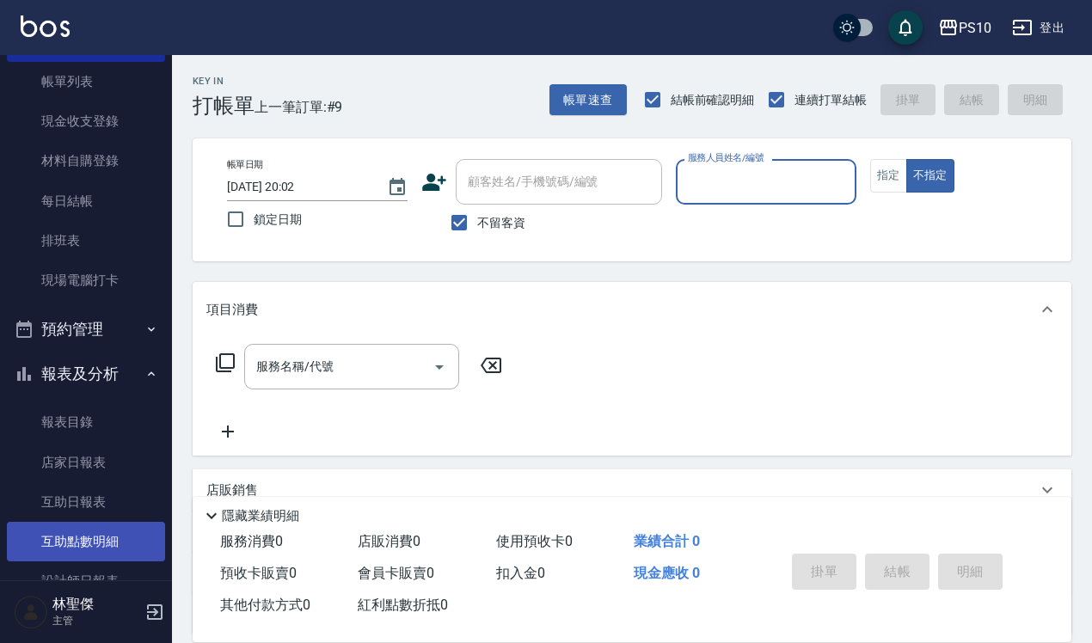
scroll to position [215, 0]
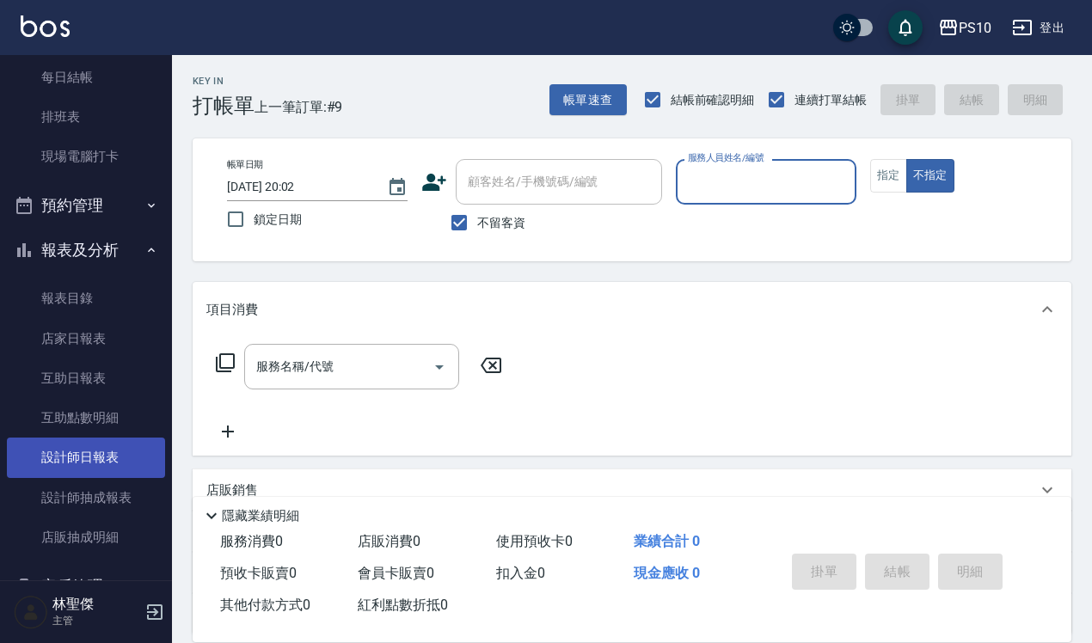
click at [100, 460] on link "設計師日報表" at bounding box center [86, 458] width 158 height 40
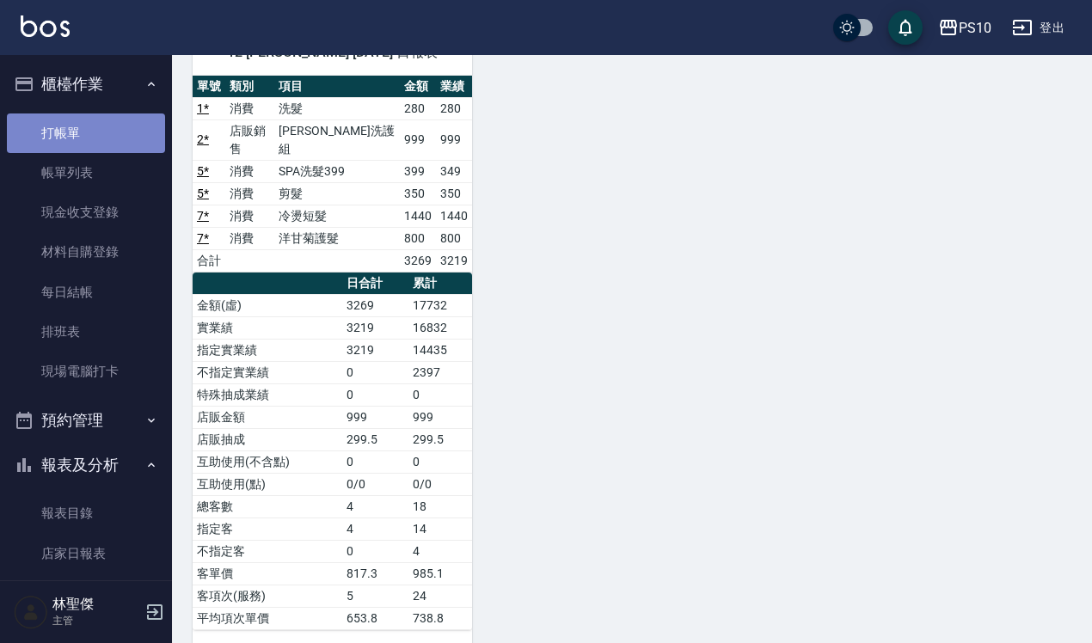
click at [104, 139] on link "打帳單" at bounding box center [86, 134] width 158 height 40
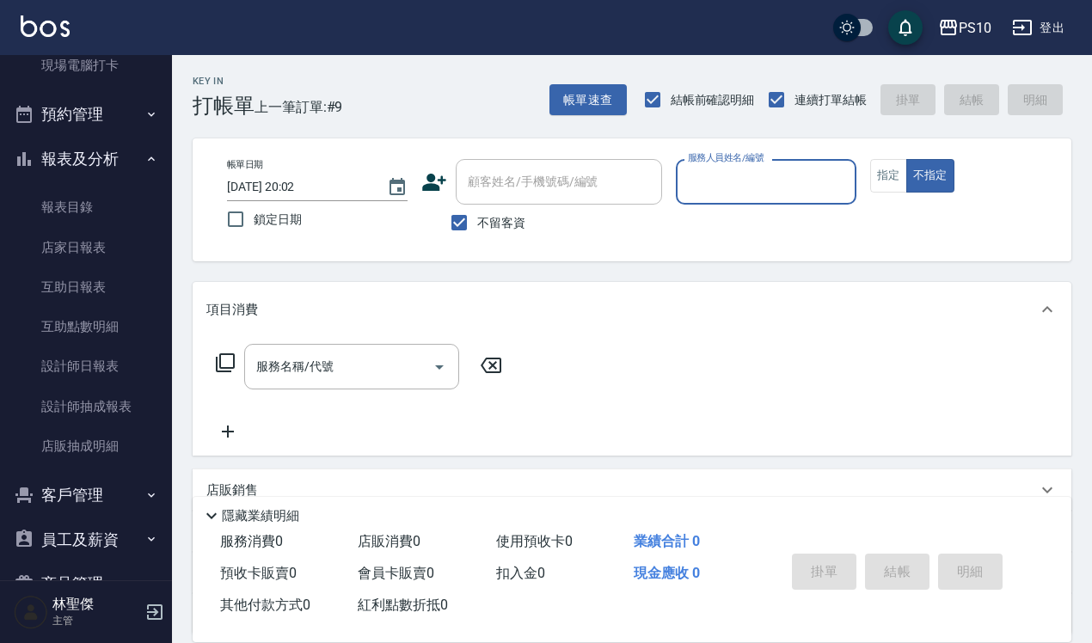
scroll to position [323, 0]
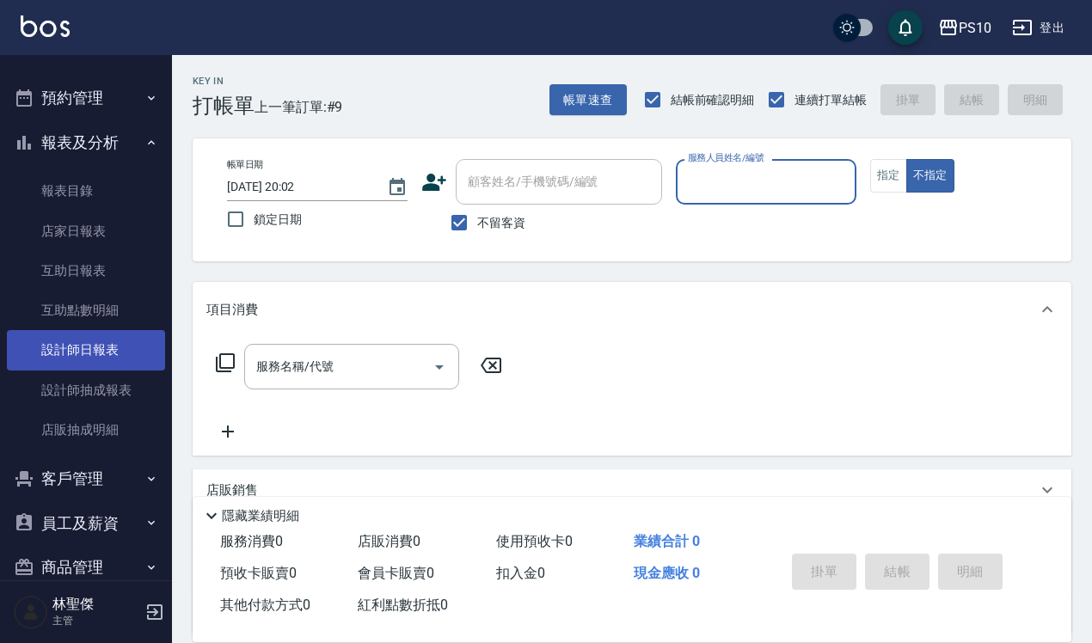
click at [86, 336] on link "設計師日報表" at bounding box center [86, 350] width 158 height 40
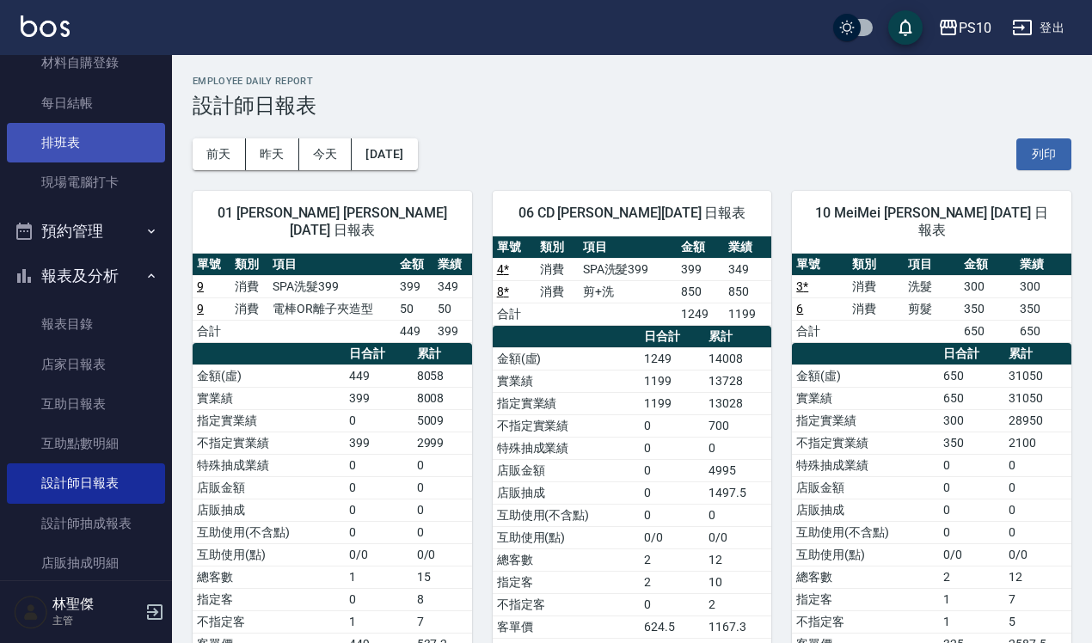
click at [74, 138] on link "排班表" at bounding box center [86, 143] width 158 height 40
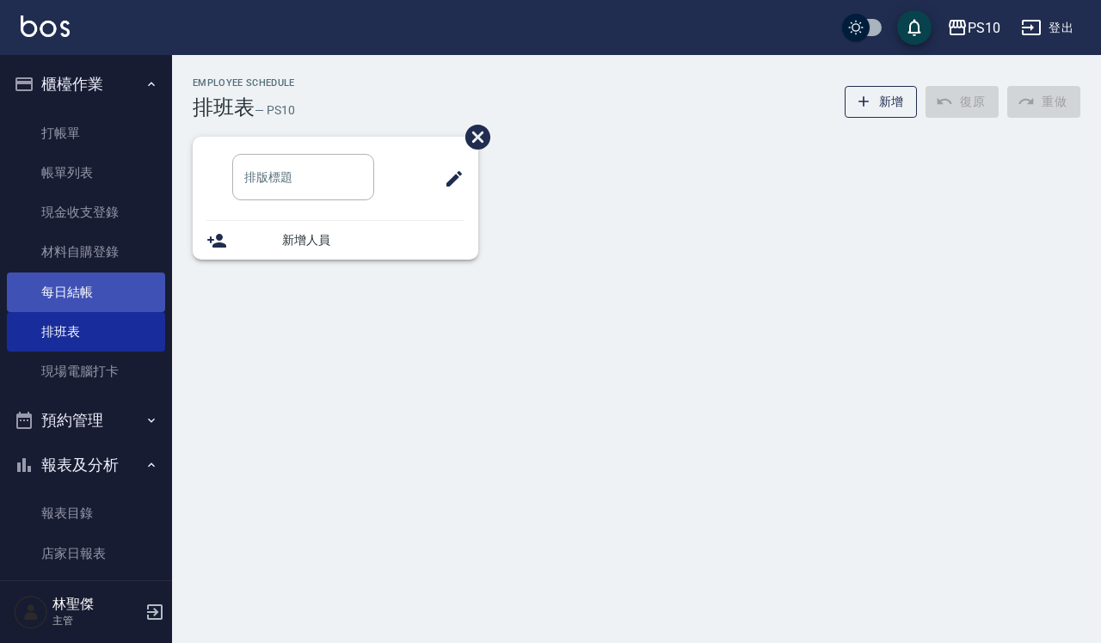
click at [114, 138] on link "打帳單" at bounding box center [86, 134] width 158 height 40
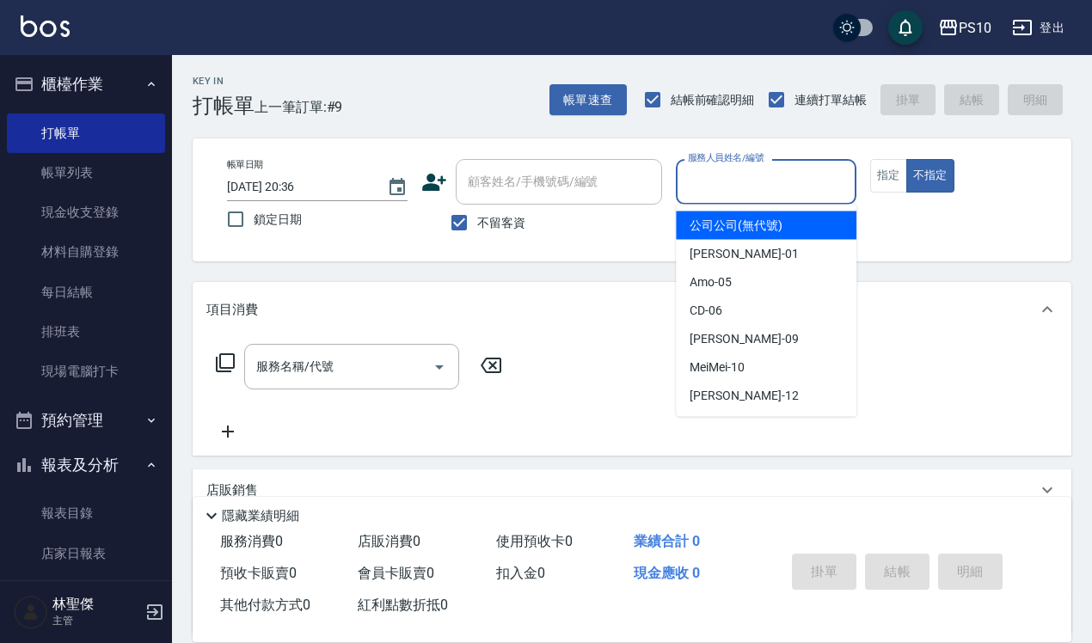
click at [793, 181] on input "服務人員姓名/編號" at bounding box center [766, 182] width 165 height 30
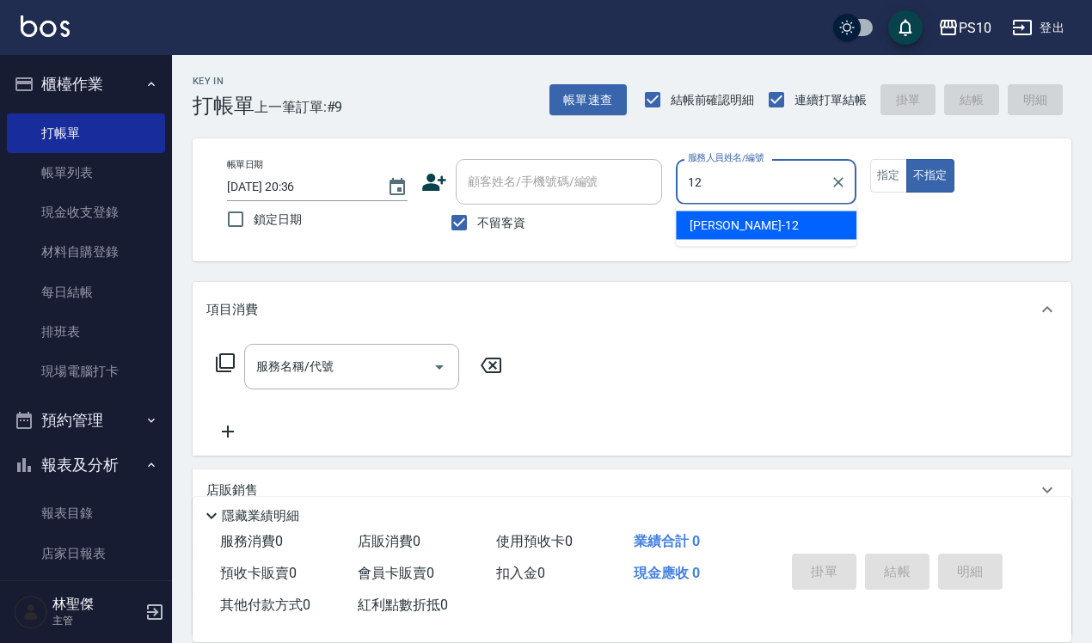
type input "[PERSON_NAME]-12"
type button "false"
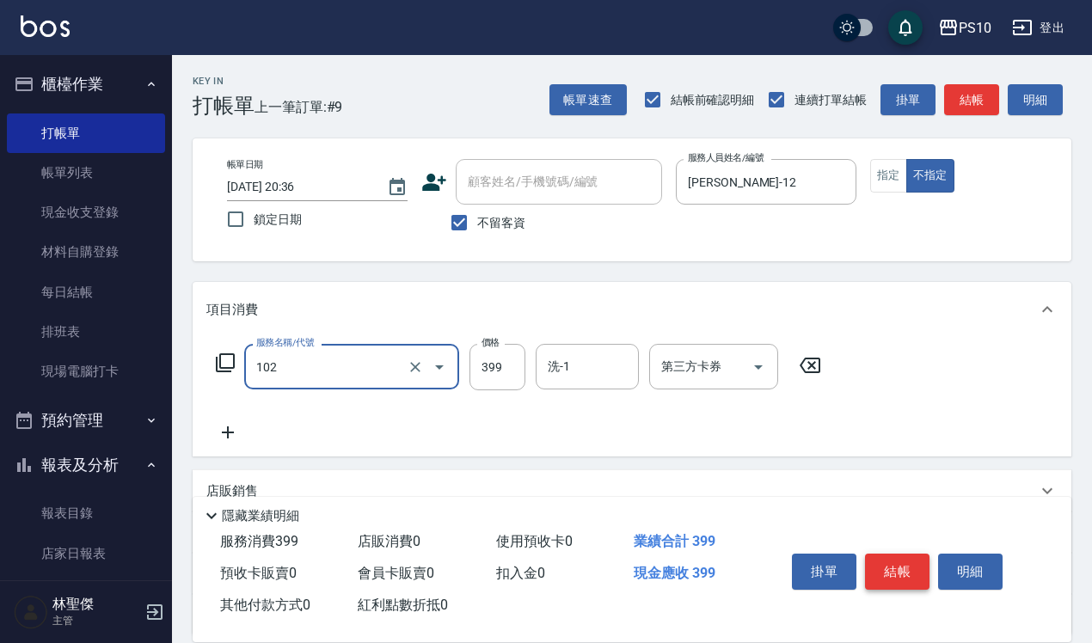
type input "SPA洗髮399(102)"
click at [892, 554] on button "結帳" at bounding box center [897, 572] width 65 height 36
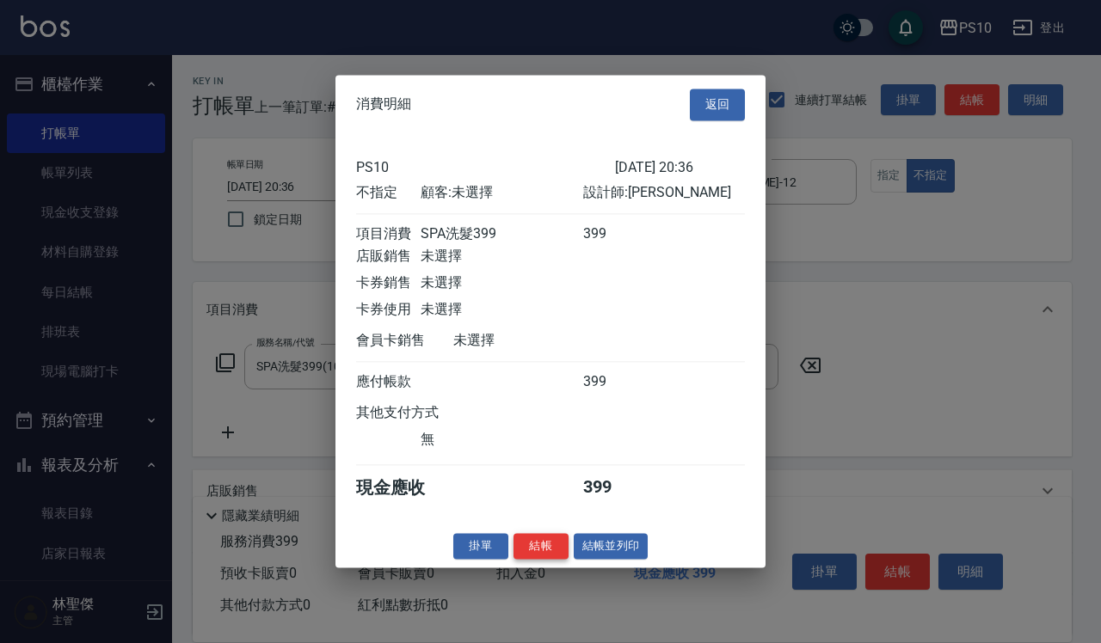
click at [559, 560] on button "結帳" at bounding box center [540, 546] width 55 height 27
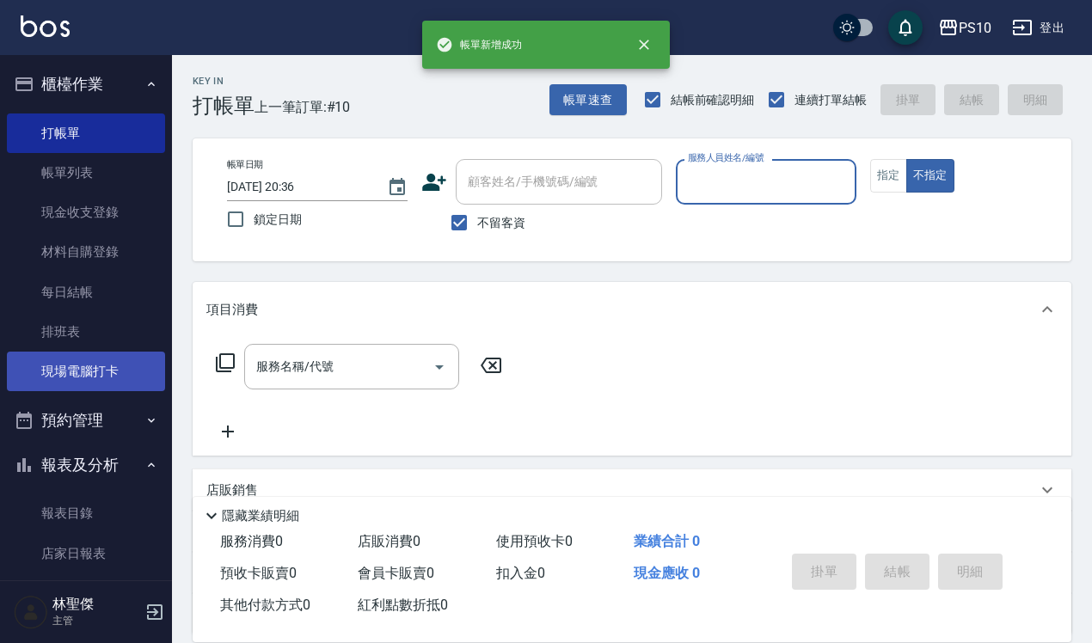
scroll to position [215, 0]
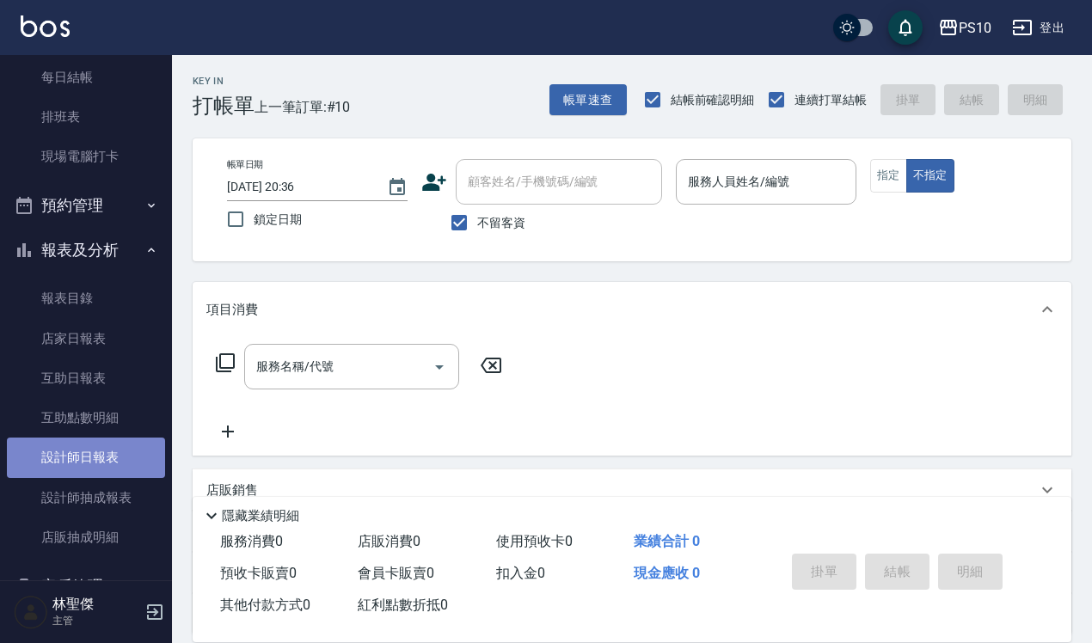
click at [117, 453] on link "設計師日報表" at bounding box center [86, 458] width 158 height 40
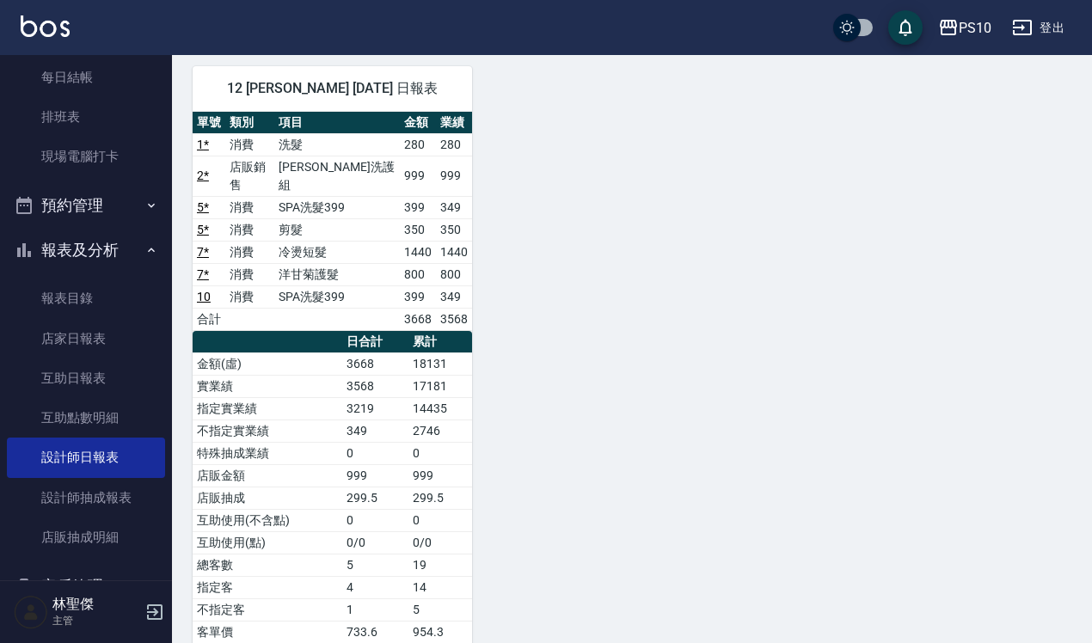
scroll to position [628, 0]
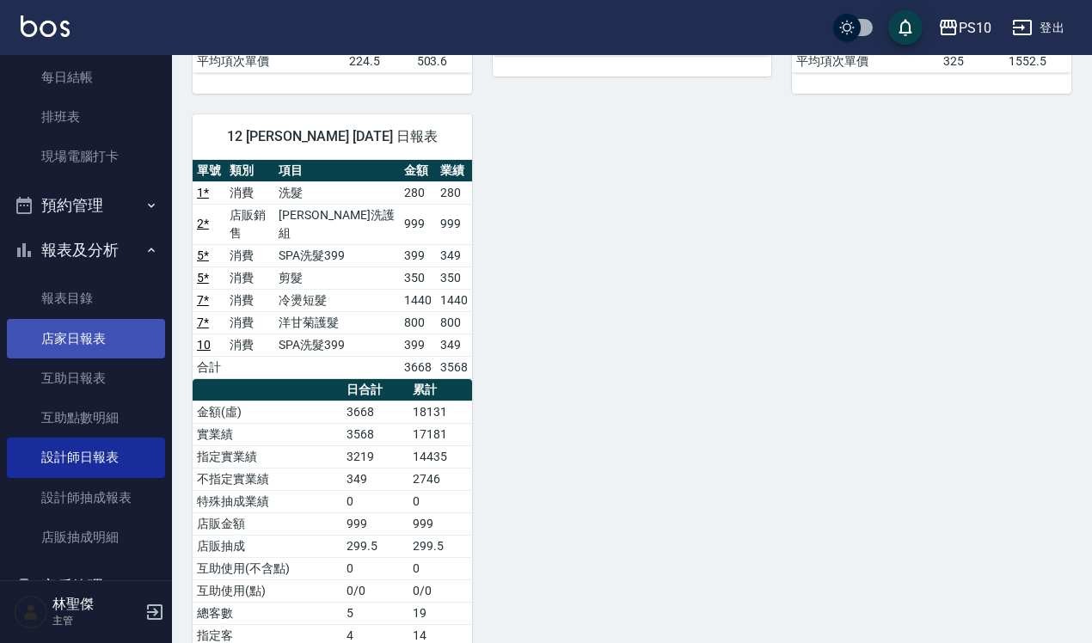
click at [47, 340] on link "店家日報表" at bounding box center [86, 339] width 158 height 40
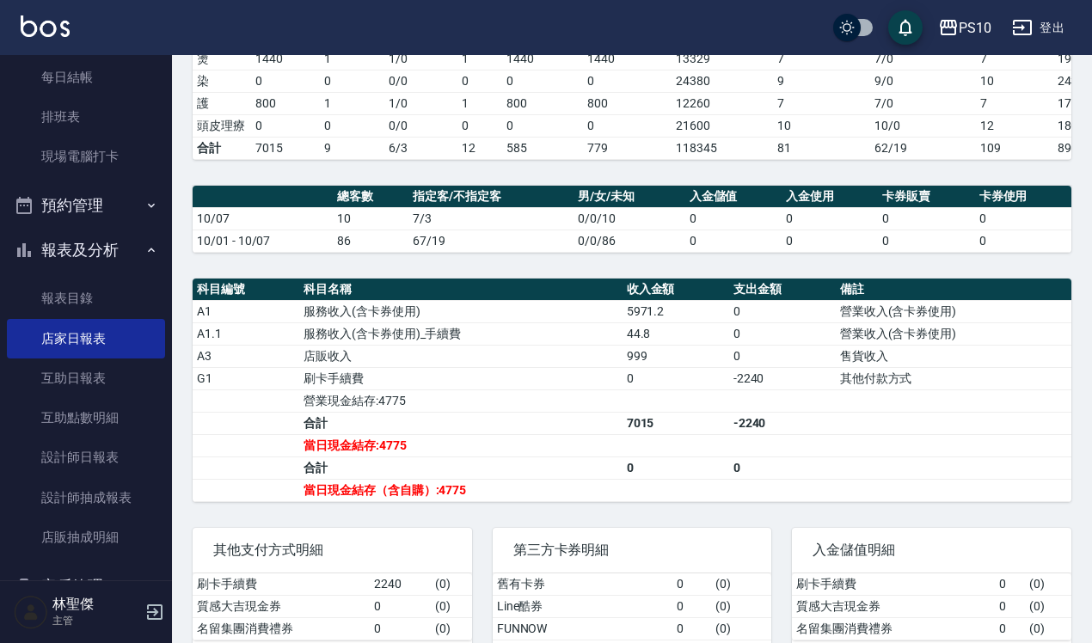
scroll to position [323, 0]
